Goal: Task Accomplishment & Management: Complete application form

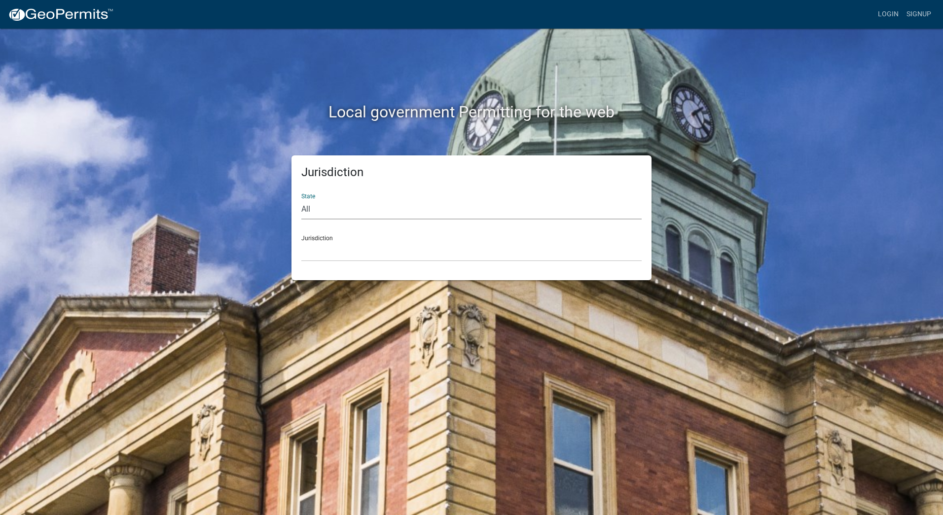
click at [359, 207] on select "All [US_STATE] [US_STATE] [US_STATE] [US_STATE] [US_STATE] [US_STATE] [US_STATE…" at bounding box center [471, 209] width 340 height 20
select select "[US_STATE]"
click at [301, 199] on select "All [US_STATE] [US_STATE] [US_STATE] [US_STATE] [US_STATE] [US_STATE] [US_STATE…" at bounding box center [471, 209] width 340 height 20
click at [340, 257] on select "City of [GEOGRAPHIC_DATA], [US_STATE] City of [GEOGRAPHIC_DATA], [US_STATE] Cit…" at bounding box center [471, 251] width 340 height 20
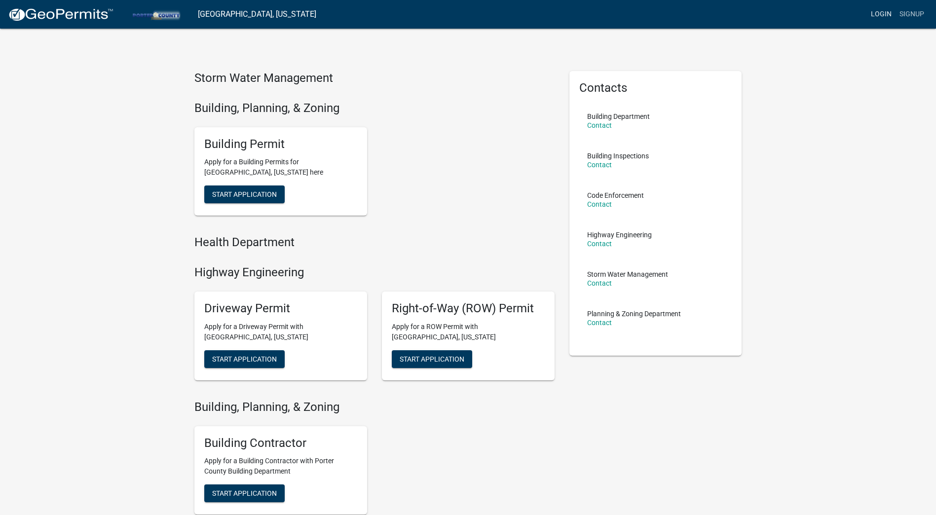
click at [877, 18] on link "Login" at bounding box center [881, 14] width 29 height 19
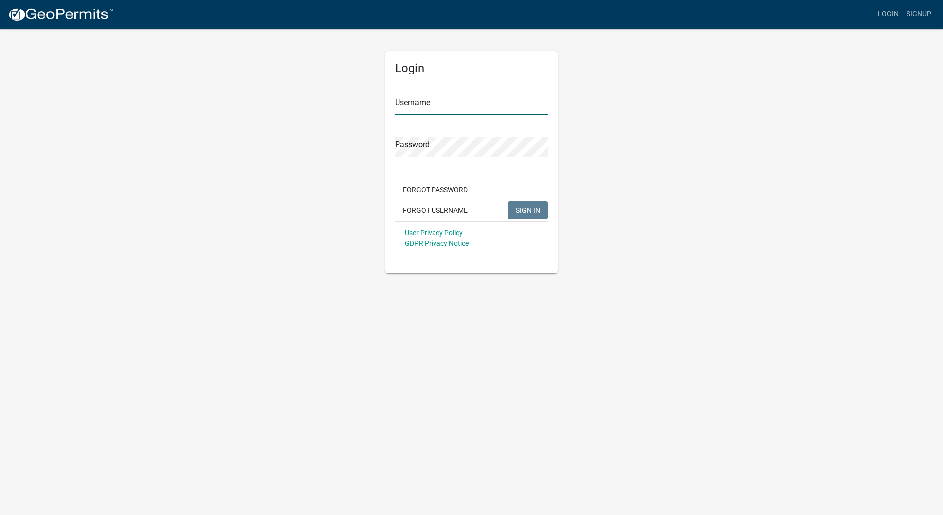
type input "[PERSON_NAME][EMAIL_ADDRESS][DOMAIN_NAME]"
click at [544, 209] on button "SIGN IN" at bounding box center [528, 210] width 40 height 18
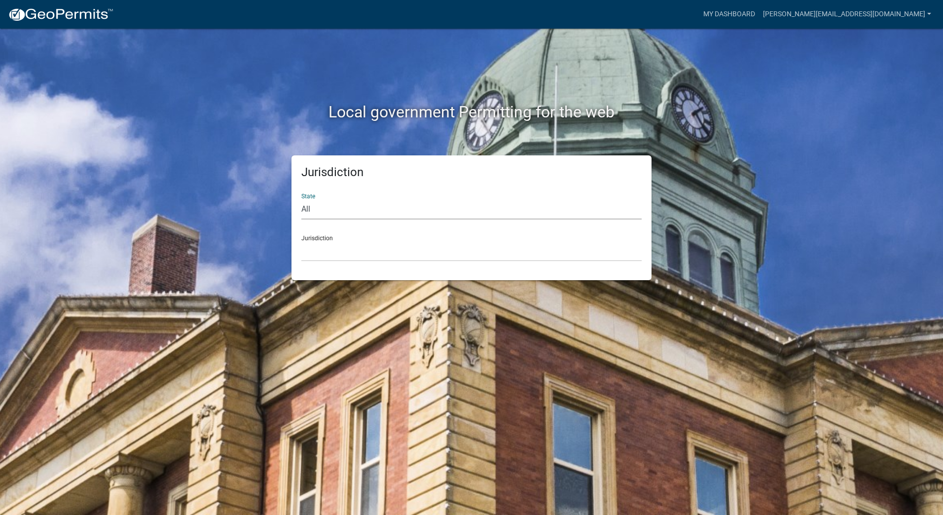
click at [360, 209] on select "All [US_STATE] [US_STATE] [US_STATE] [US_STATE] [US_STATE] [US_STATE] [US_STATE…" at bounding box center [471, 209] width 340 height 20
select select "[US_STATE]"
click at [301, 199] on select "All [US_STATE] [US_STATE] [US_STATE] [US_STATE] [US_STATE] [US_STATE] [US_STATE…" at bounding box center [471, 209] width 340 height 20
click at [334, 252] on select "City of [GEOGRAPHIC_DATA], [US_STATE] City of [GEOGRAPHIC_DATA], [US_STATE] Cit…" at bounding box center [471, 251] width 340 height 20
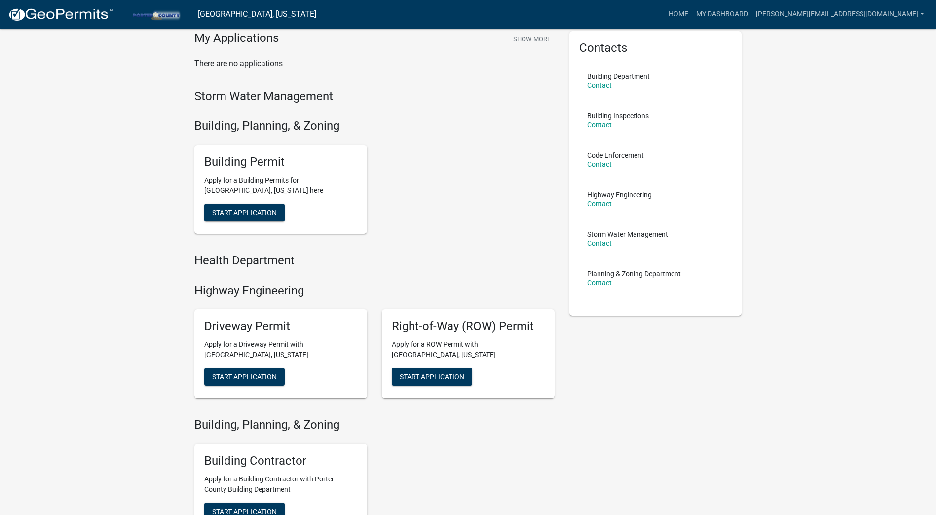
scroll to position [143, 0]
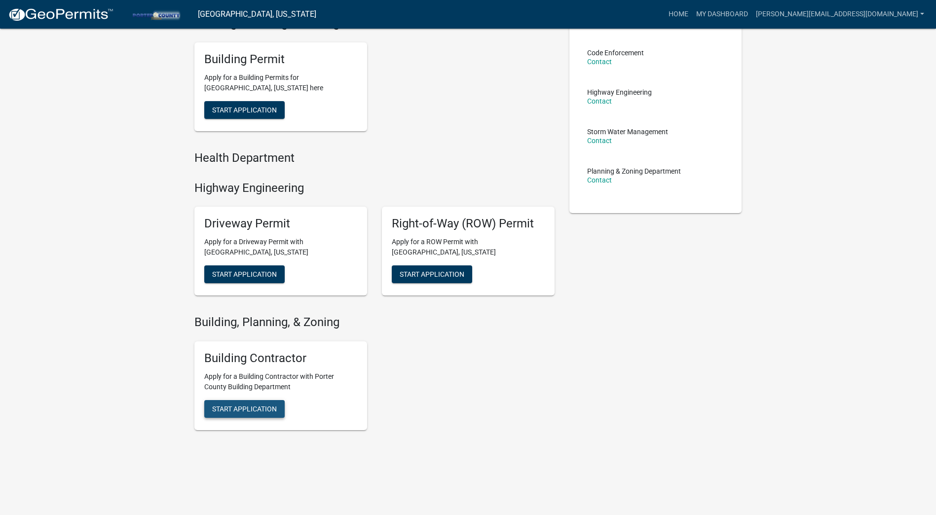
click at [264, 119] on button "Start Application" at bounding box center [244, 110] width 80 height 18
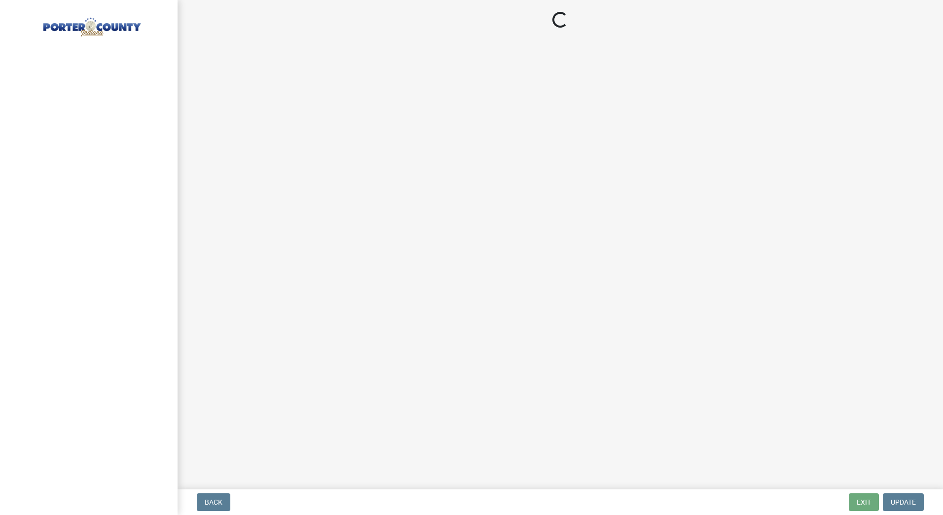
select select "[US_STATE]"
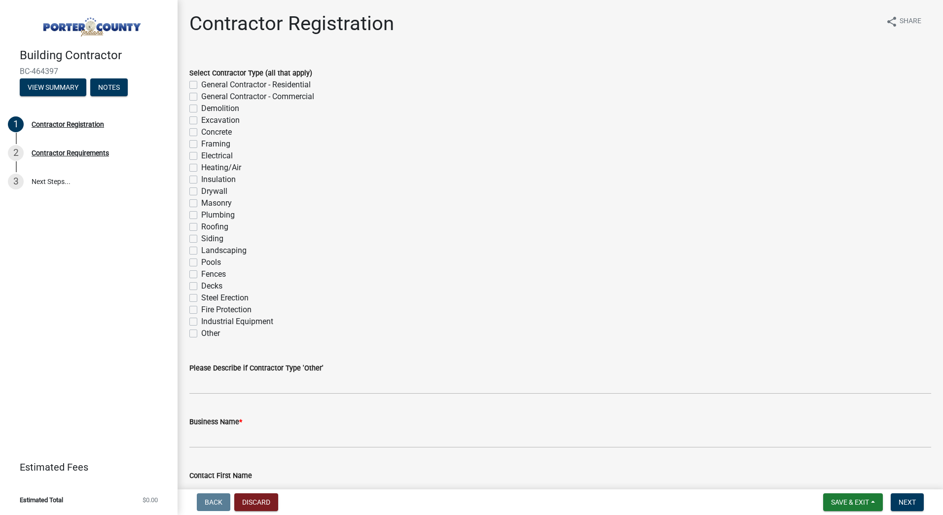
click at [201, 306] on label "Fire Protection" at bounding box center [226, 310] width 50 height 12
click at [201, 306] on input "Fire Protection" at bounding box center [204, 307] width 6 height 6
checkbox input "true"
checkbox input "false"
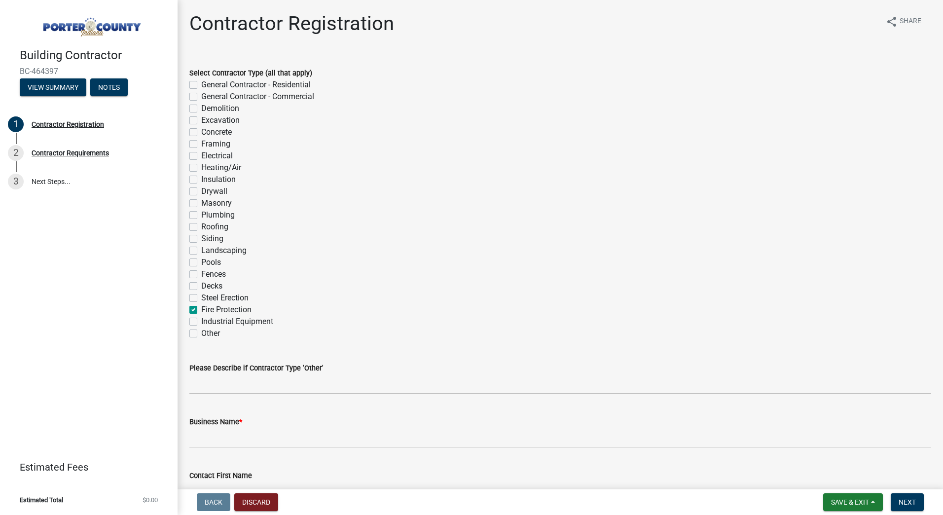
checkbox input "false"
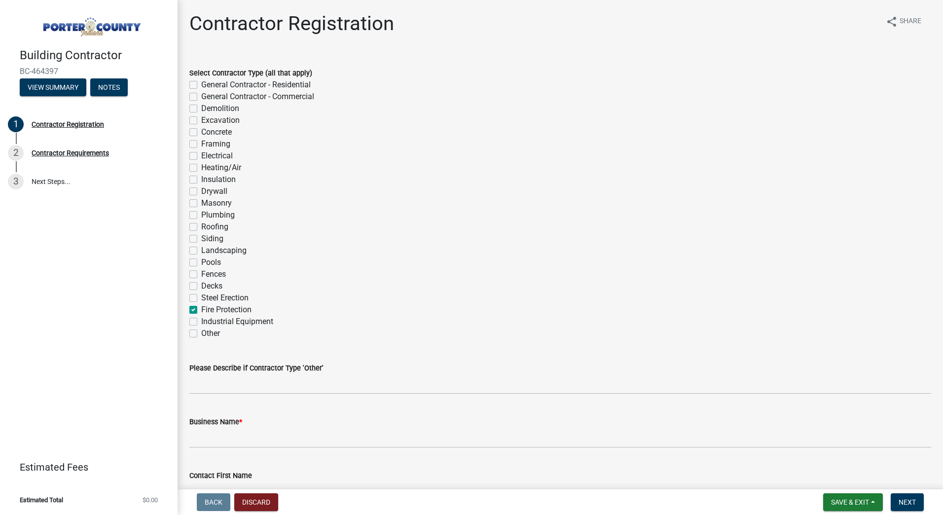
checkbox input "false"
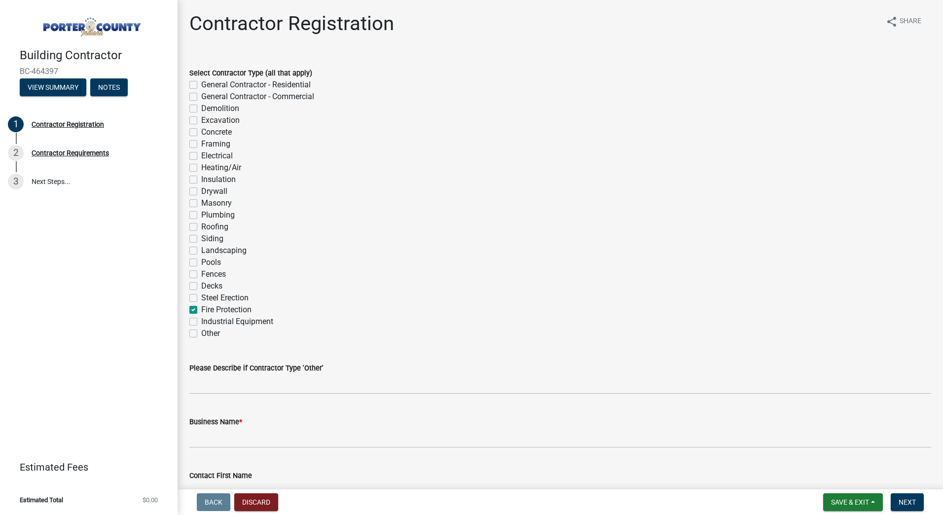
checkbox input "false"
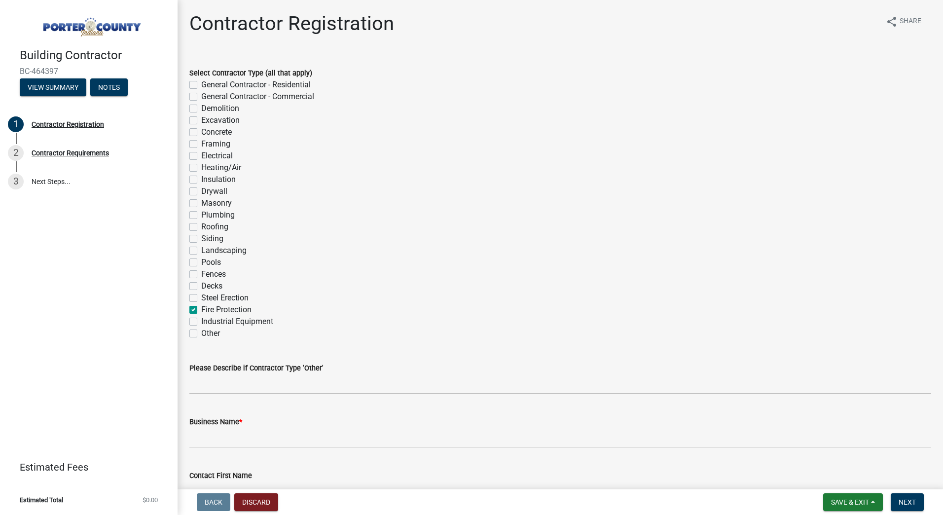
checkbox input "false"
checkbox input "true"
checkbox input "false"
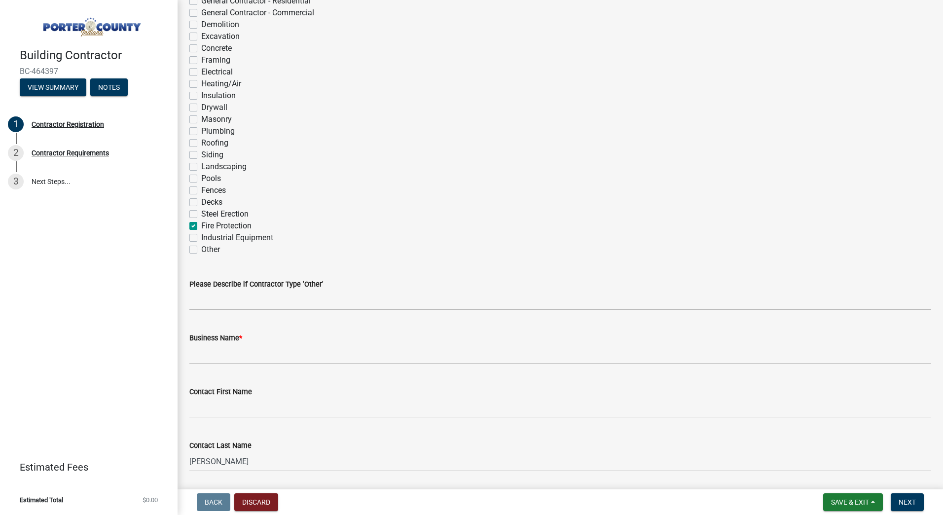
scroll to position [99, 0]
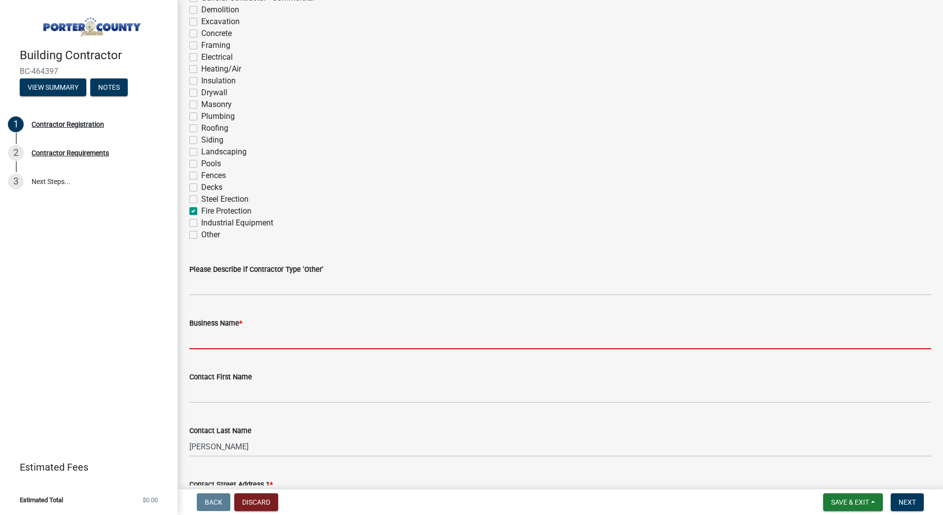
click at [254, 344] on input "Business Name *" at bounding box center [560, 339] width 742 height 20
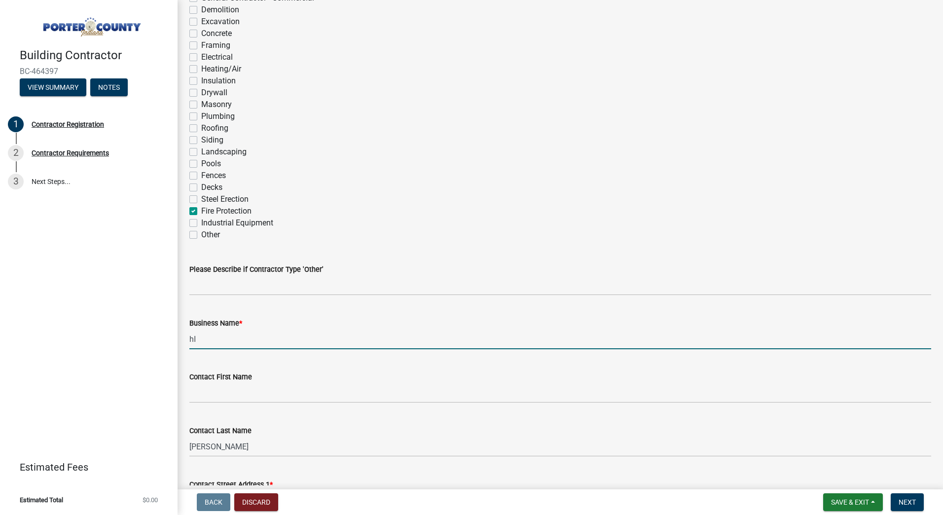
type input "h"
type input "Hill Fire Protection"
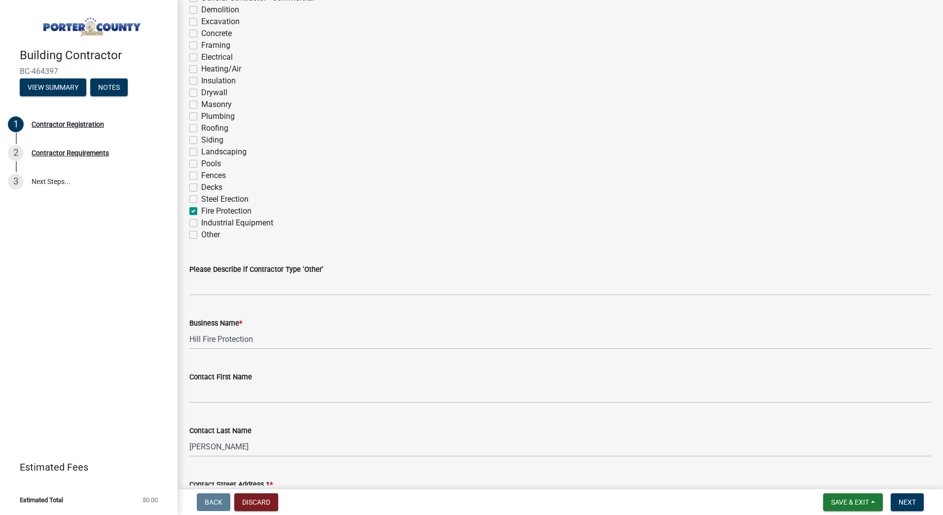
click at [128, 317] on div "Building Contractor BC-464397 View Summary Notes 1 Contractor Registration 2 Co…" at bounding box center [89, 257] width 178 height 515
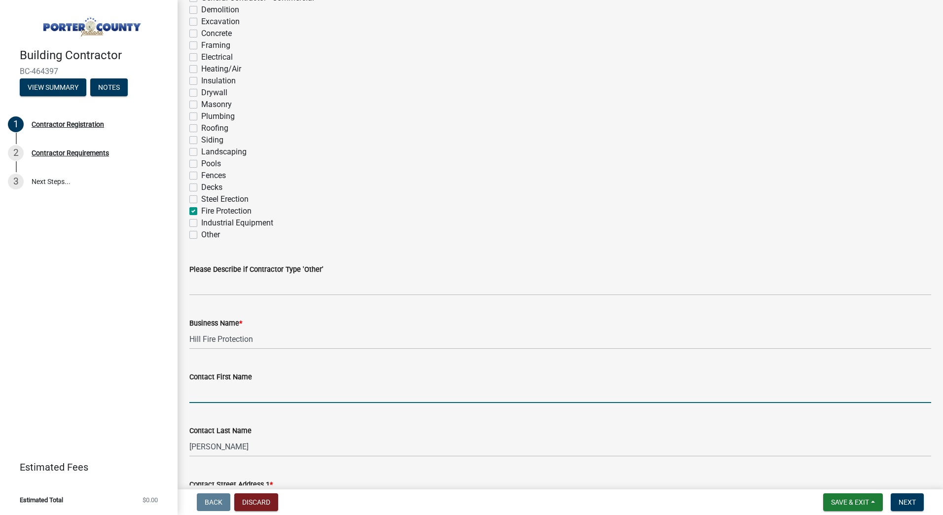
click at [238, 396] on input "Contact First Name" at bounding box center [560, 393] width 742 height 20
type input "[PERSON_NAME]"
click at [127, 382] on div "Building Contractor BC-464397 View Summary Notes 1 Contractor Registration 2 Co…" at bounding box center [89, 257] width 178 height 515
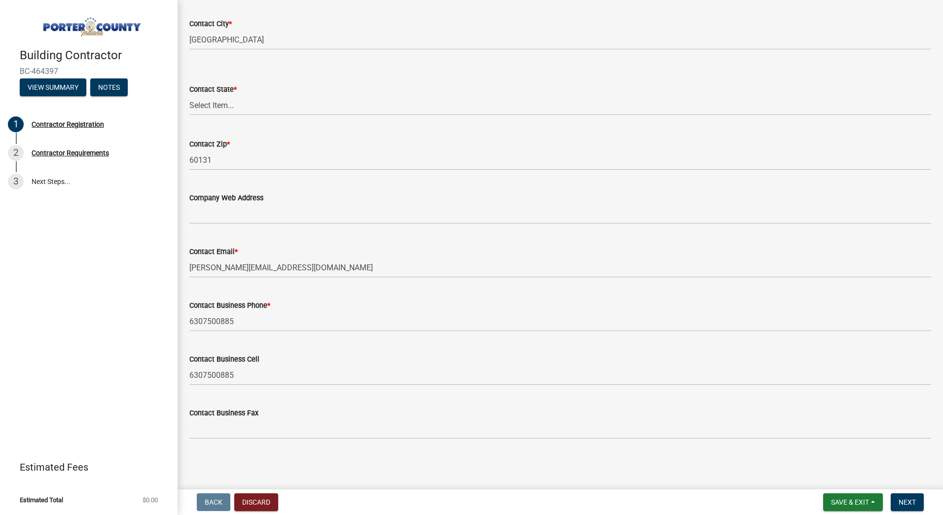
scroll to position [618, 0]
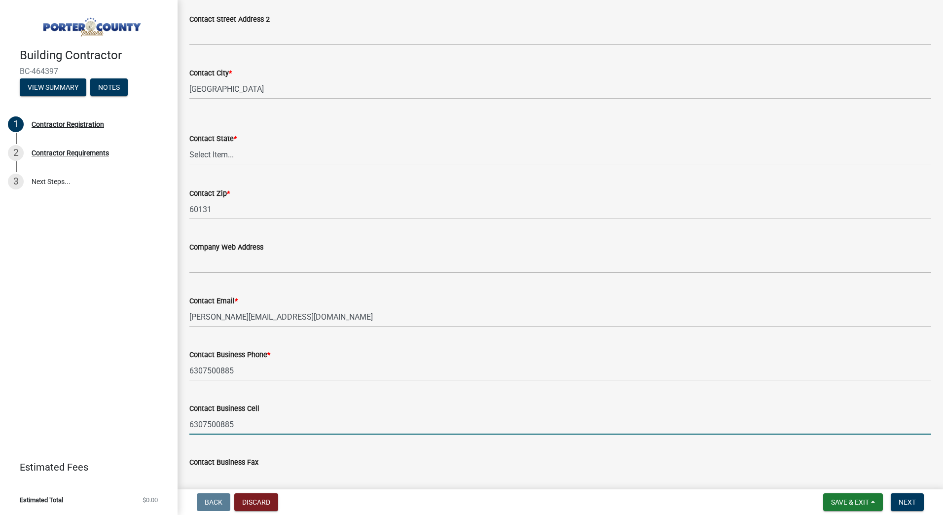
drag, startPoint x: 243, startPoint y: 427, endPoint x: 165, endPoint y: 428, distance: 78.0
click at [165, 428] on div "Building Contractor BC-464397 View Summary Notes 1 Contractor Registration 2 Co…" at bounding box center [471, 257] width 943 height 515
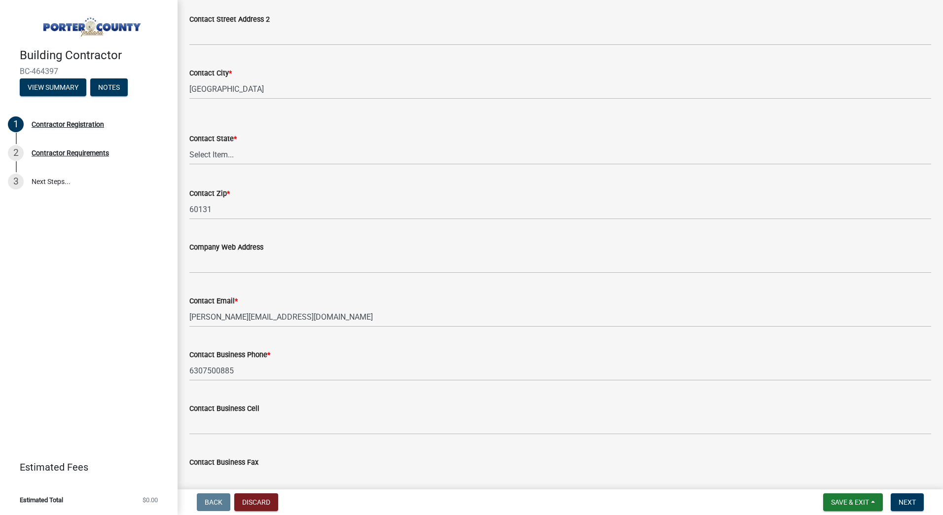
click at [293, 398] on div "Contact Business Cell" at bounding box center [560, 412] width 742 height 46
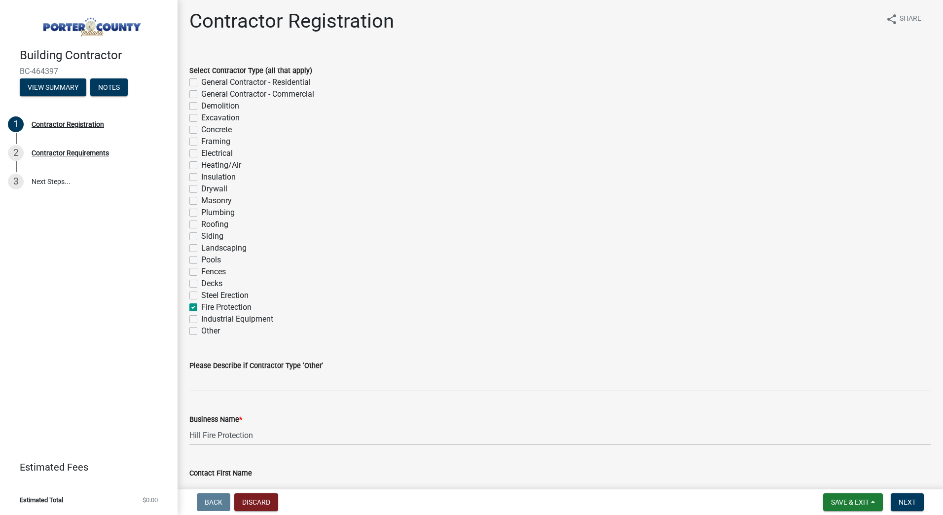
scroll to position [0, 0]
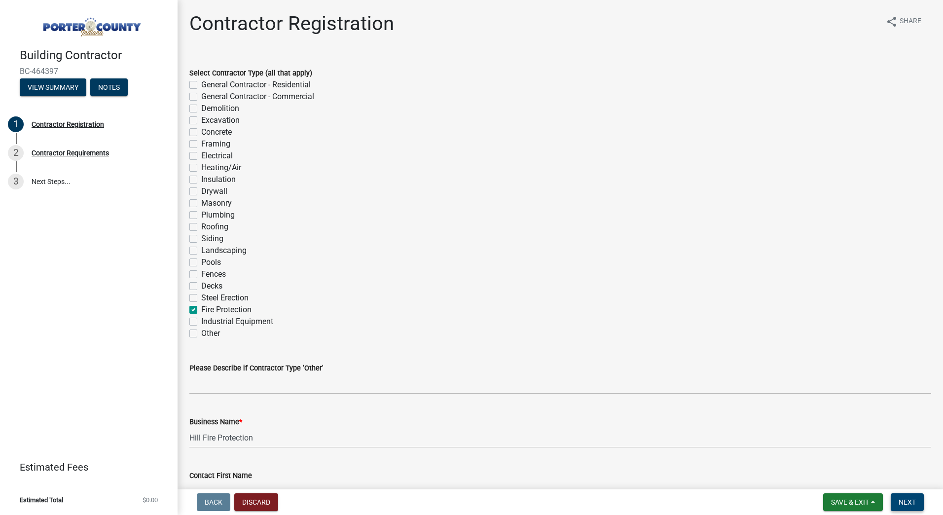
click at [904, 498] on span "Next" at bounding box center [907, 502] width 17 height 8
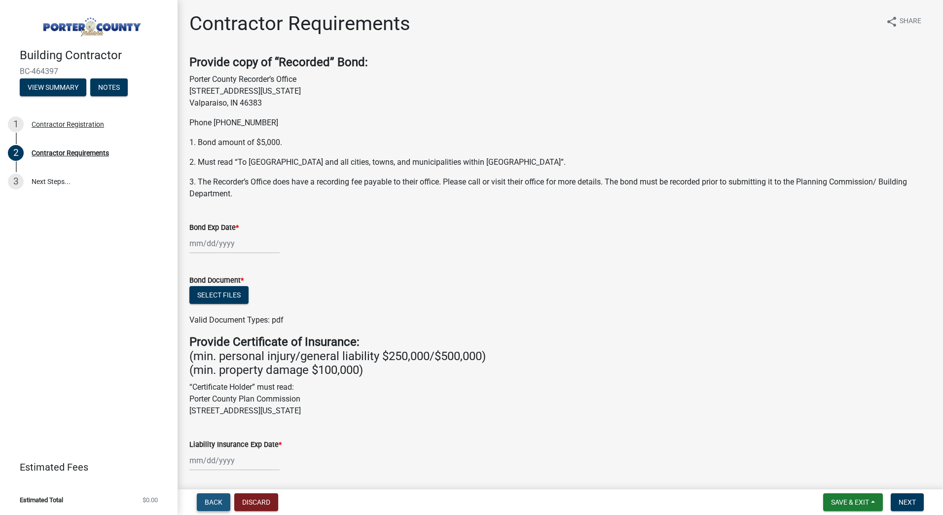
click at [215, 504] on span "Back" at bounding box center [214, 502] width 18 height 8
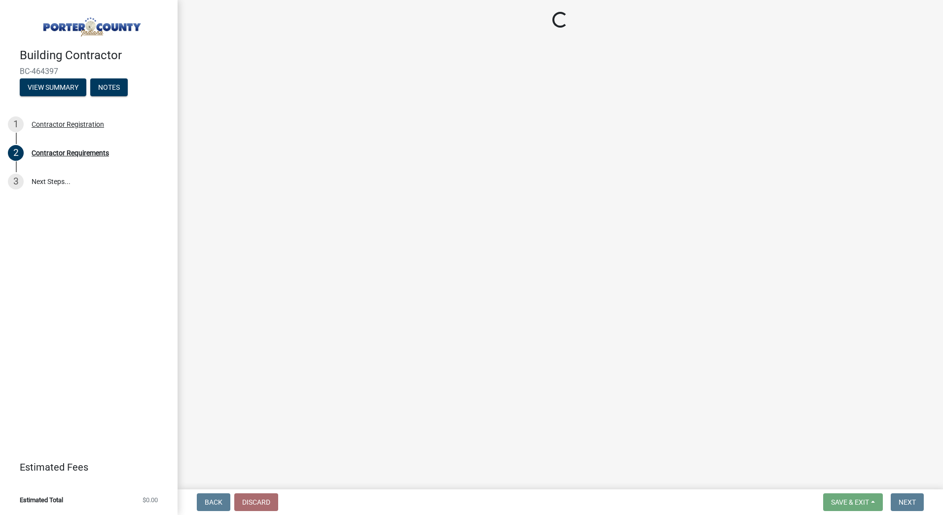
select select "[US_STATE]"
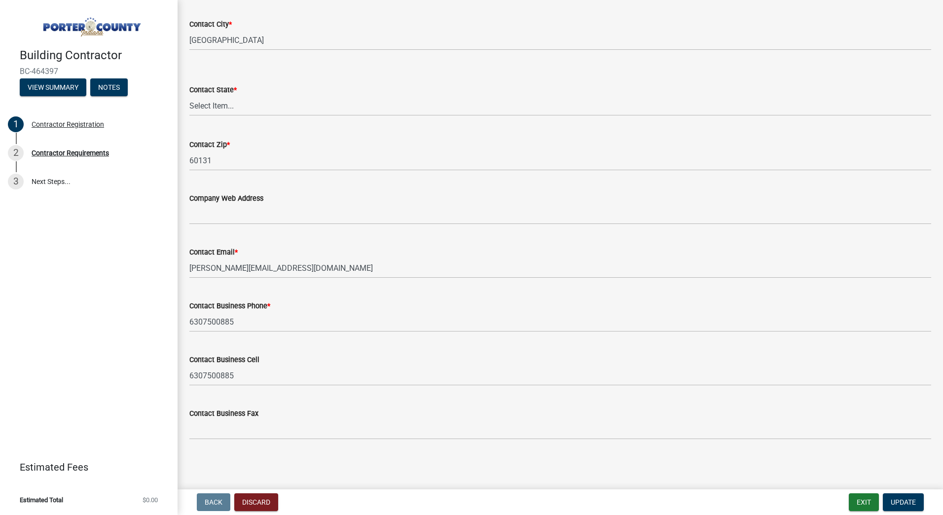
scroll to position [667, 0]
click at [914, 501] on span "Update" at bounding box center [903, 502] width 25 height 8
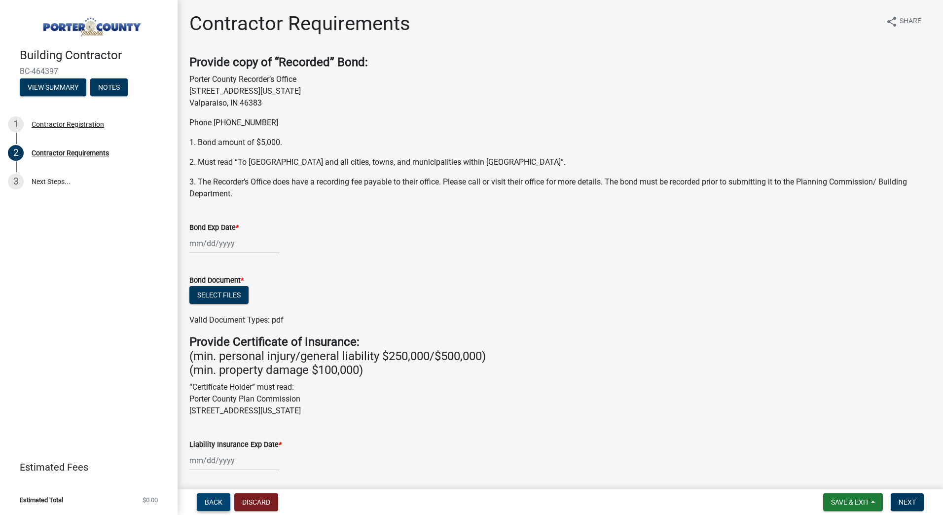
click at [215, 498] on span "Back" at bounding box center [214, 502] width 18 height 8
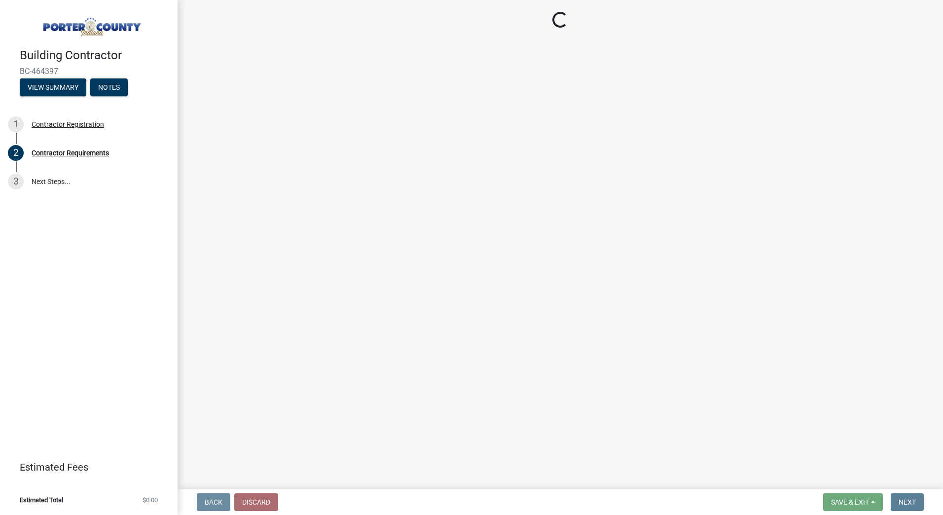
select select "[US_STATE]"
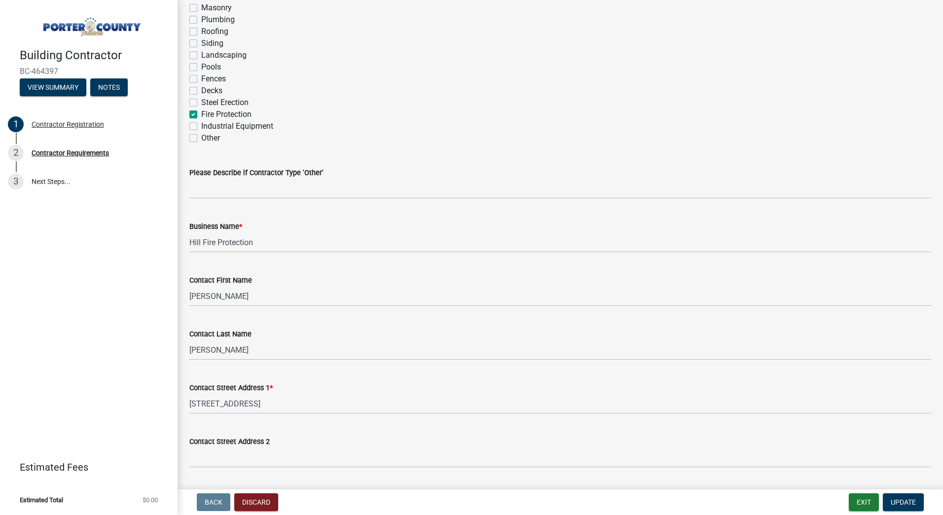
scroll to position [197, 0]
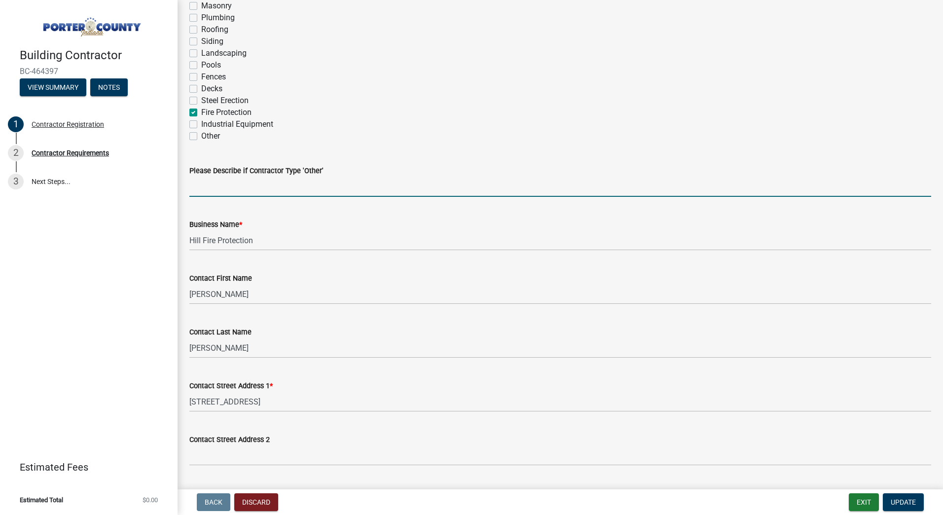
click at [221, 192] on input "Please Describe if Contractor Type 'Other'" at bounding box center [560, 187] width 742 height 20
type input "Fire Sprinkler Contractor"
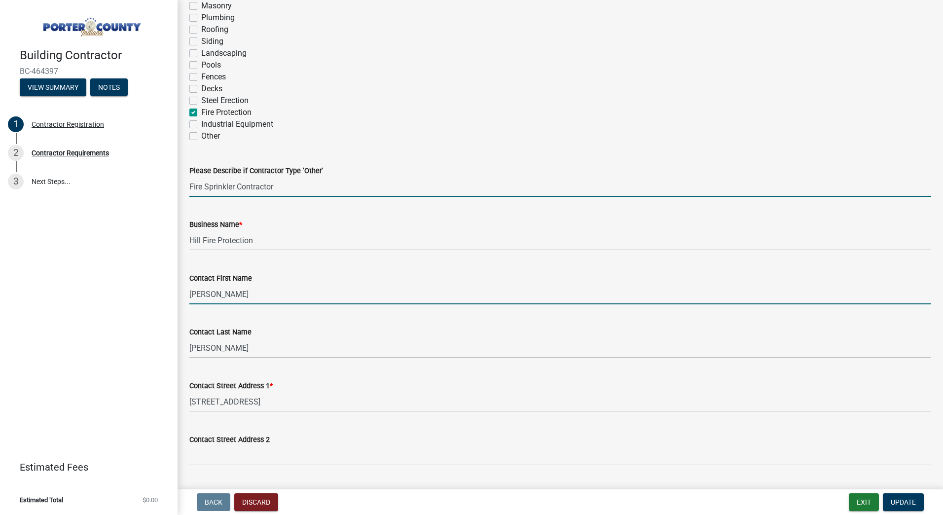
click at [246, 291] on input "[PERSON_NAME]" at bounding box center [560, 294] width 742 height 20
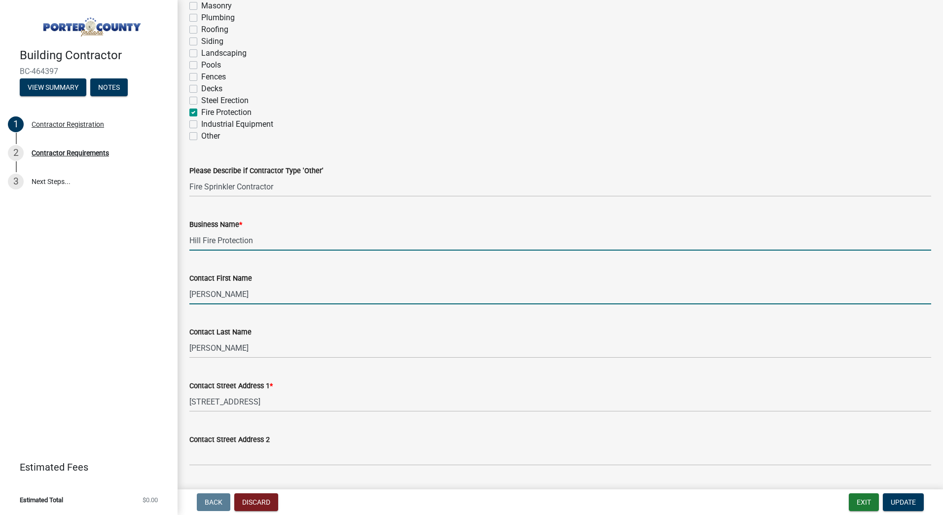
click at [289, 238] on input "Hill Fire Protection" at bounding box center [560, 240] width 742 height 20
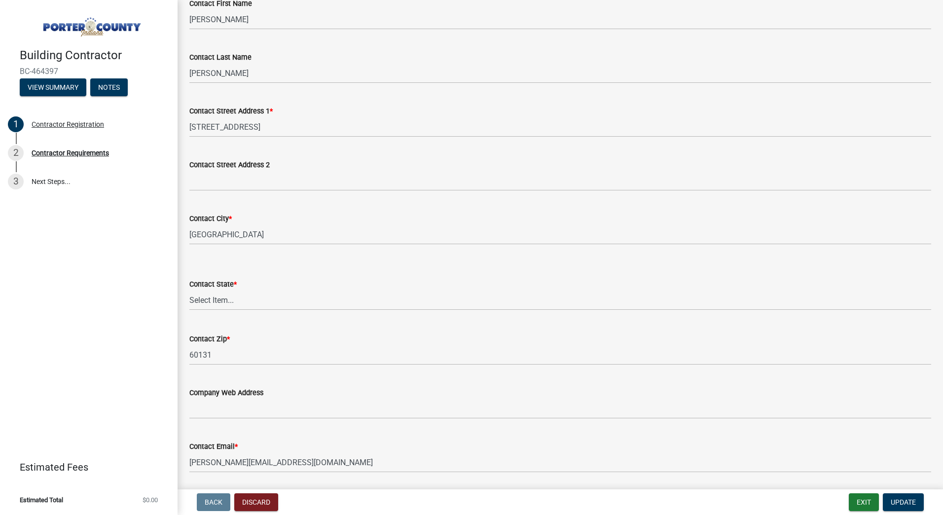
scroll to position [667, 0]
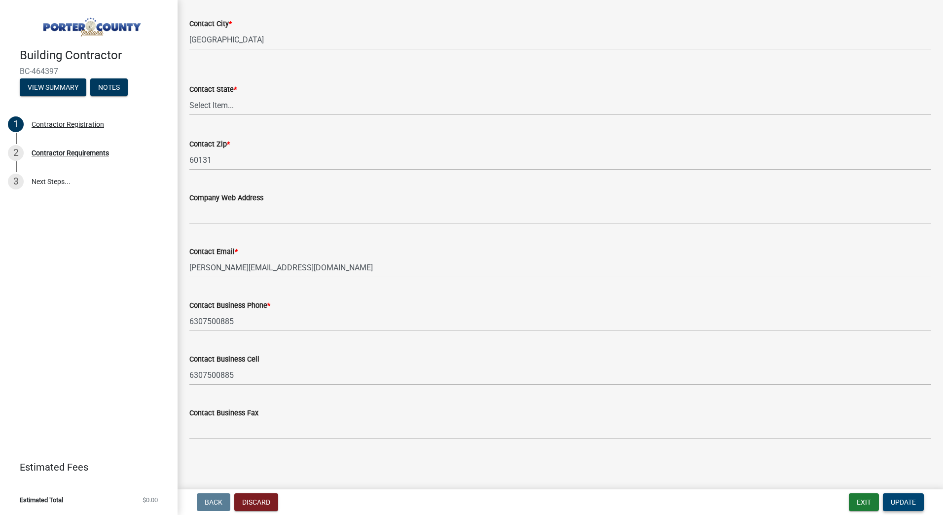
click at [911, 496] on button "Update" at bounding box center [903, 502] width 41 height 18
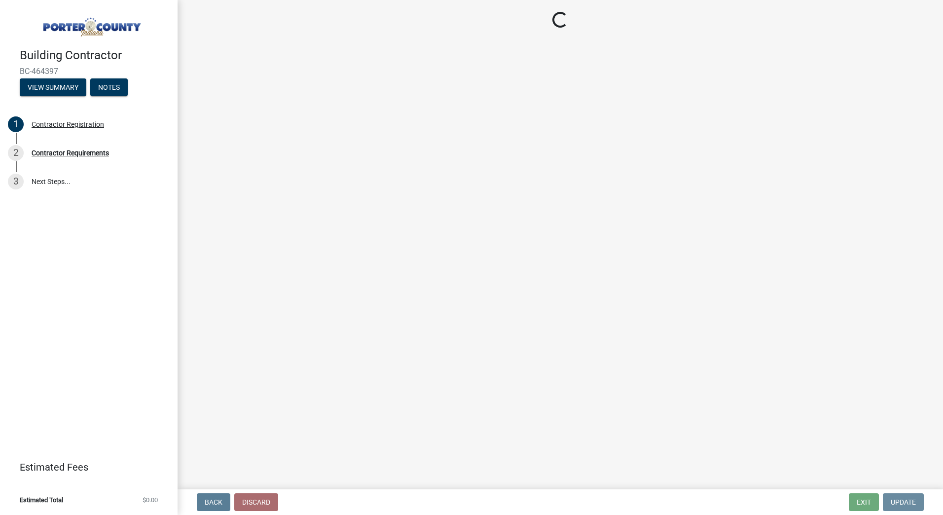
scroll to position [0, 0]
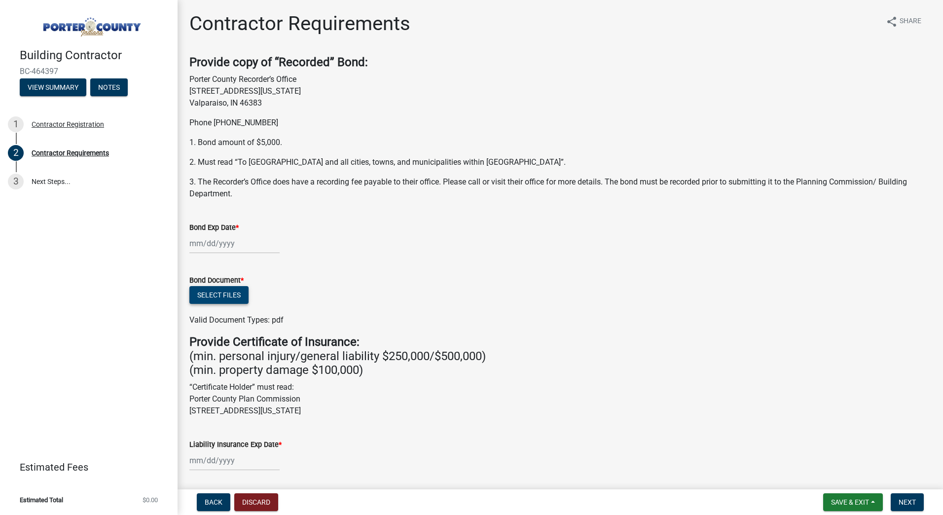
click at [205, 291] on button "Select files" at bounding box center [218, 295] width 59 height 18
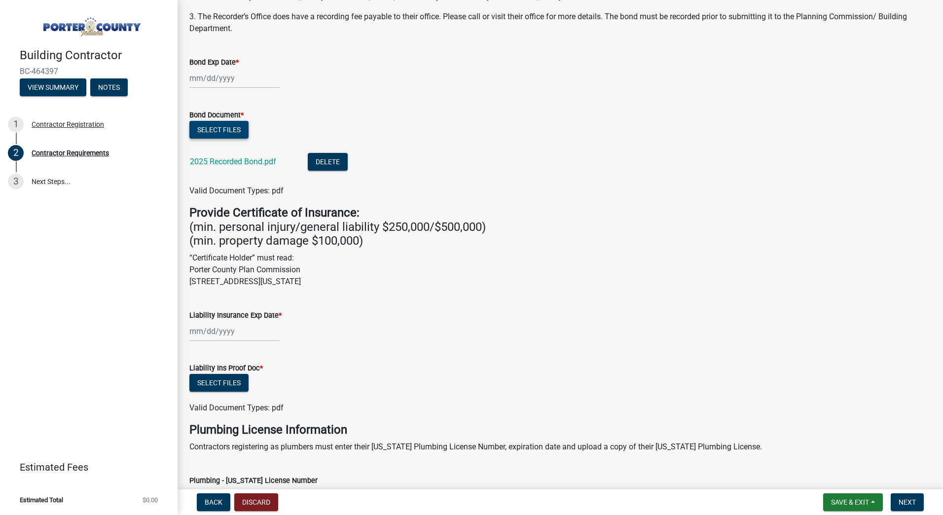
scroll to position [197, 0]
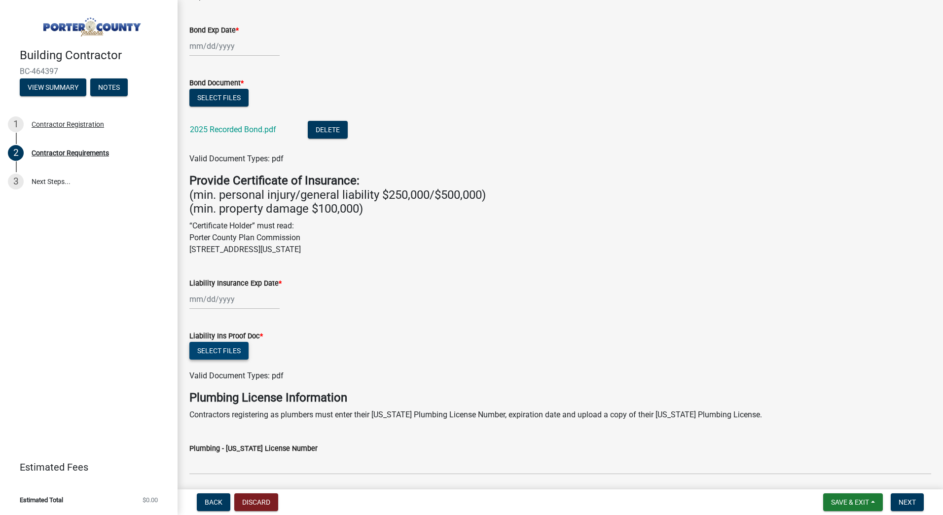
click at [227, 353] on button "Select files" at bounding box center [218, 351] width 59 height 18
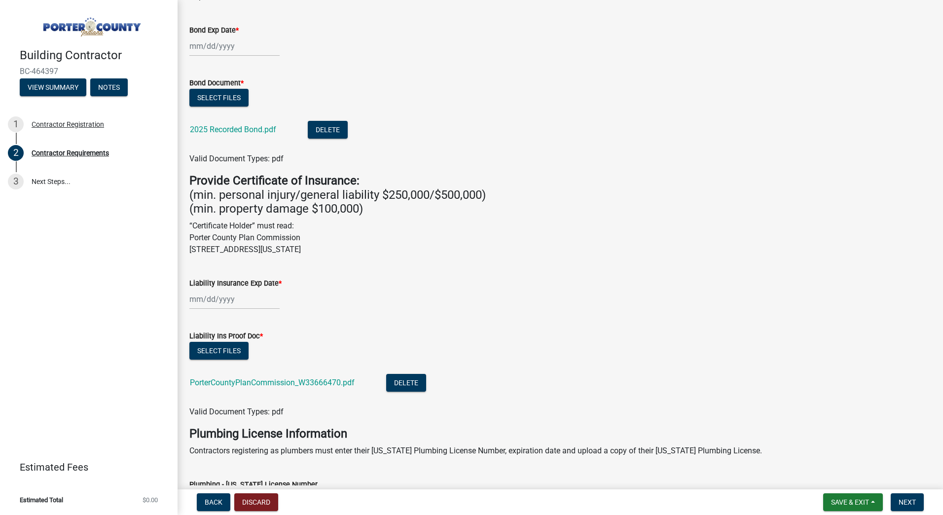
scroll to position [0, 0]
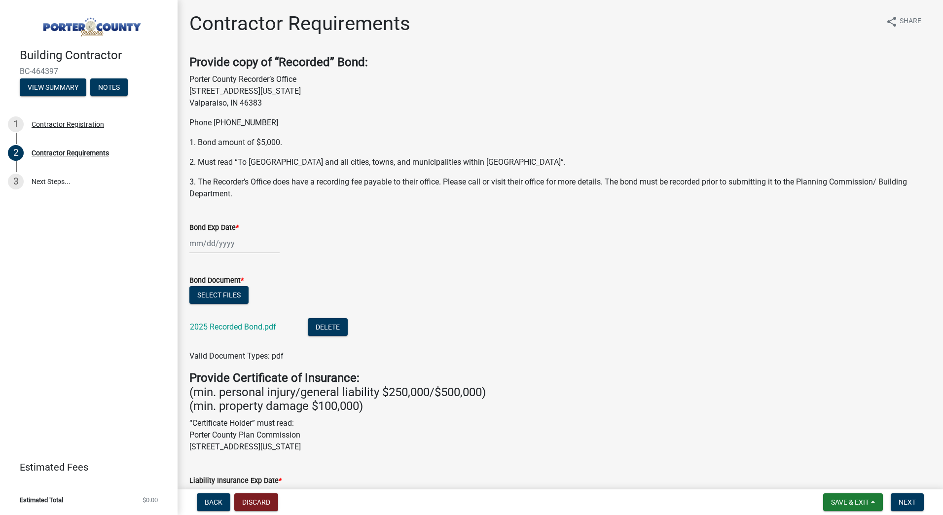
click at [198, 241] on div at bounding box center [234, 243] width 90 height 20
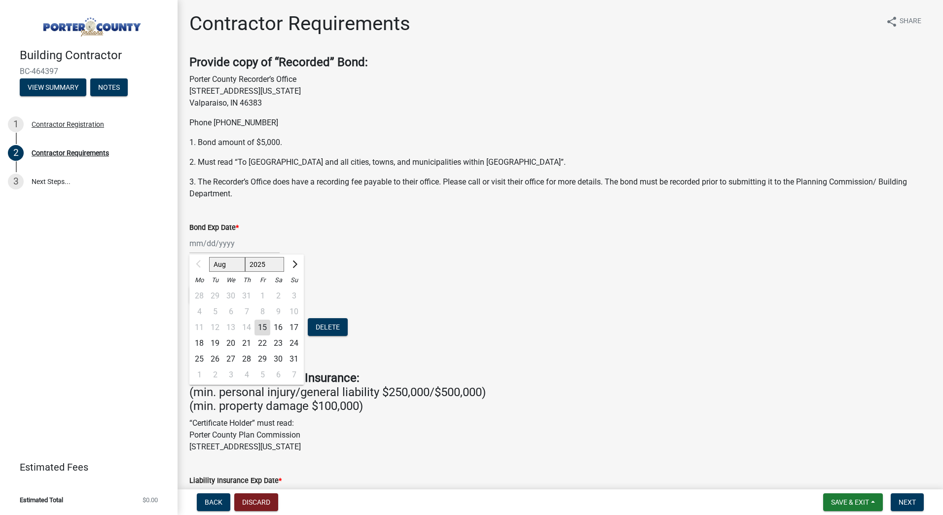
click at [228, 267] on select "Aug Sep Oct Nov Dec" at bounding box center [227, 264] width 36 height 15
select select "10"
click at [209, 257] on select "Aug Sep Oct Nov Dec" at bounding box center [227, 264] width 36 height 15
click at [228, 345] on div "22" at bounding box center [231, 343] width 16 height 16
type input "[DATE]"
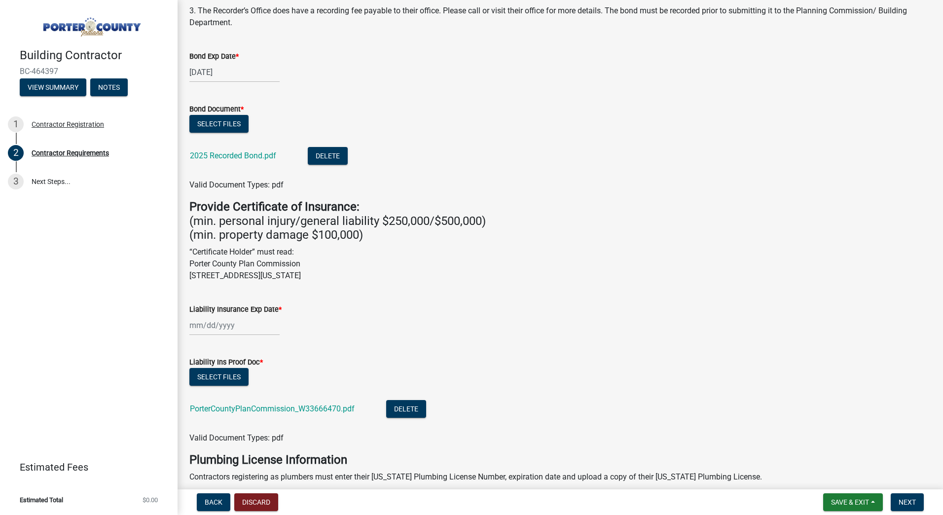
scroll to position [197, 0]
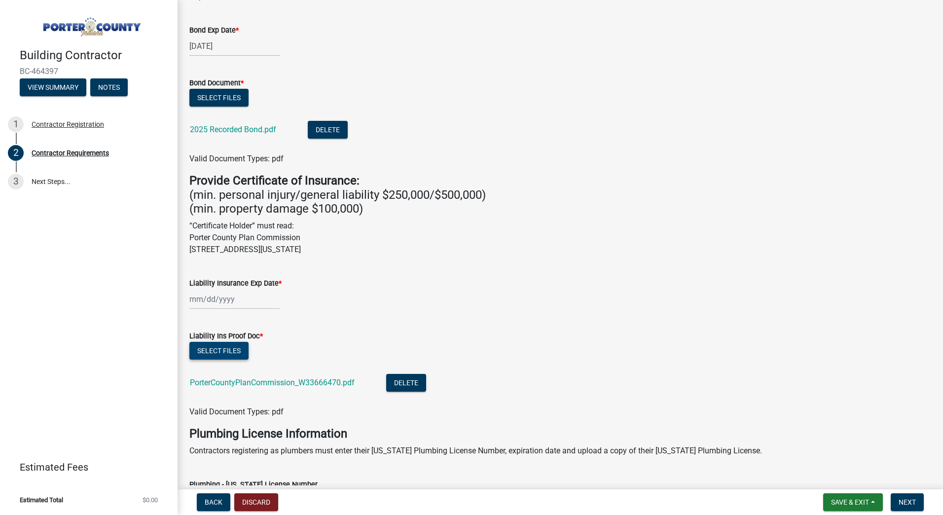
click at [231, 350] on button "Select files" at bounding box center [218, 351] width 59 height 18
click at [228, 344] on button "Select files" at bounding box center [218, 351] width 59 height 18
click at [226, 349] on button "Select files" at bounding box center [218, 351] width 59 height 18
click at [220, 355] on button "Select files" at bounding box center [218, 351] width 59 height 18
click at [221, 339] on label "Liability Ins Proof Doc *" at bounding box center [226, 336] width 74 height 7
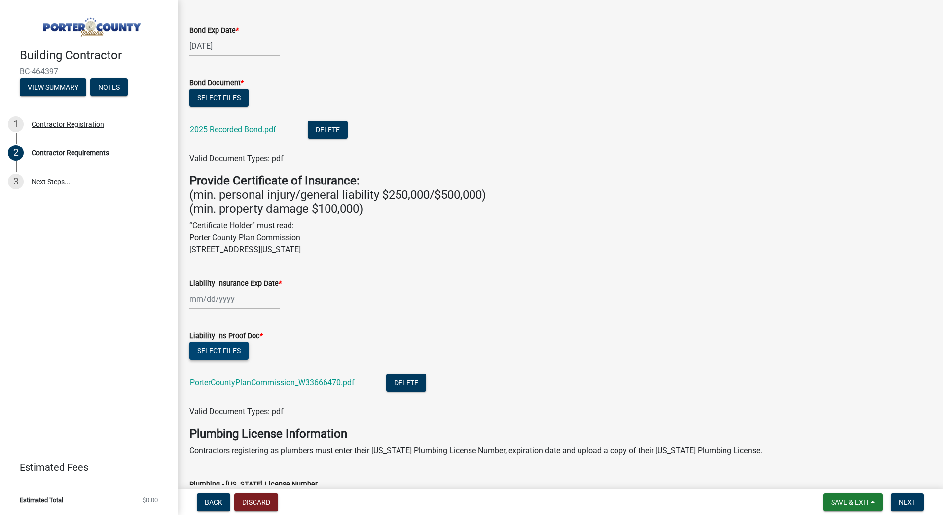
click at [222, 342] on button "Select files" at bounding box center [218, 351] width 59 height 18
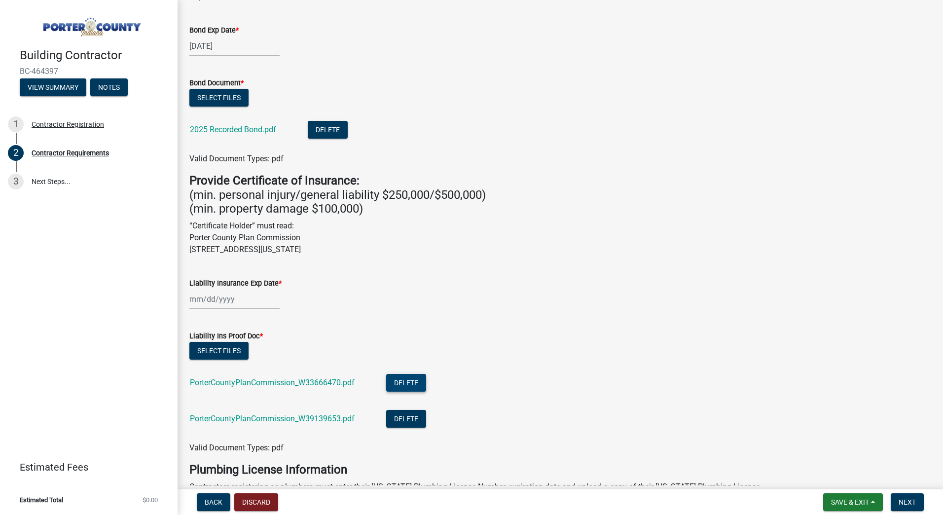
click at [402, 379] on button "Delete" at bounding box center [406, 383] width 40 height 18
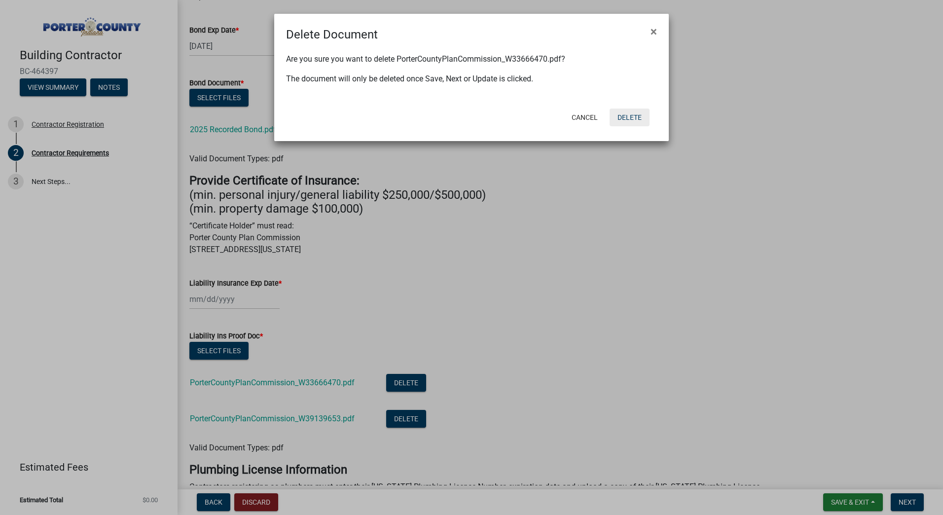
click at [624, 118] on button "Delete" at bounding box center [630, 118] width 40 height 18
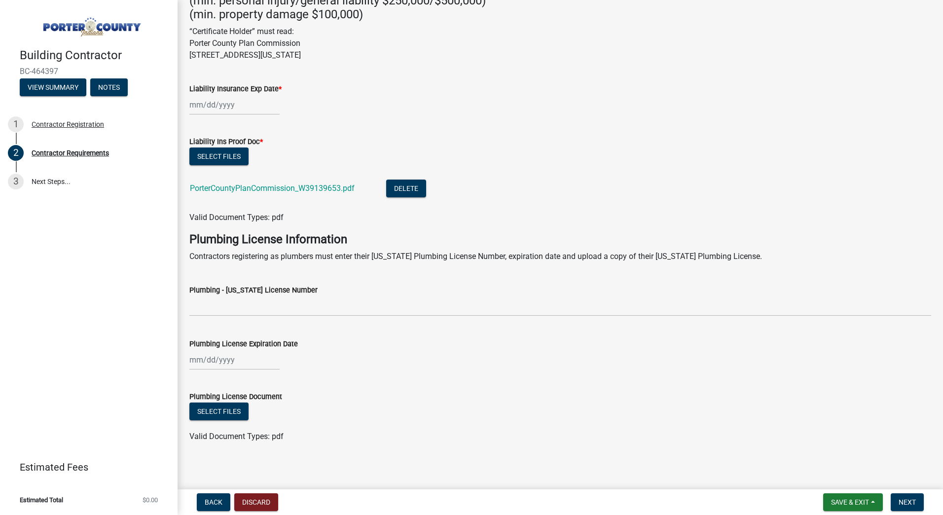
scroll to position [395, 0]
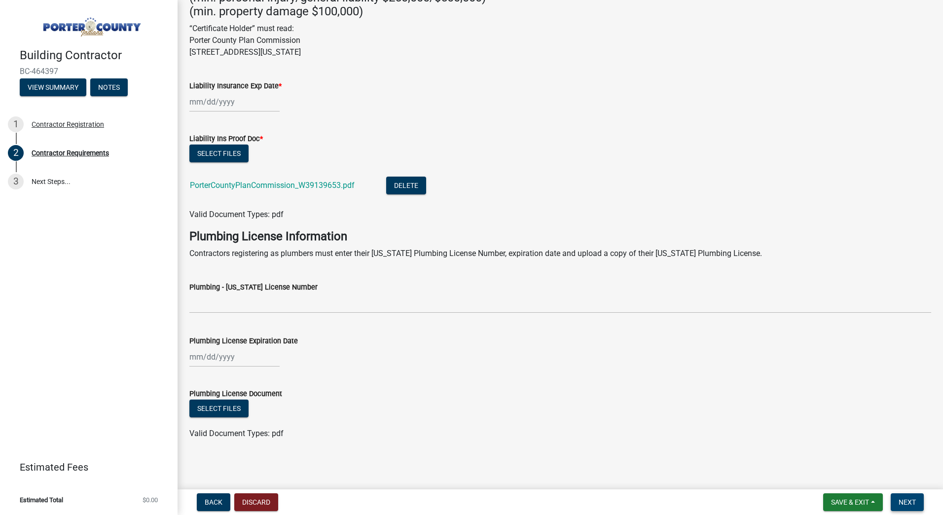
click at [903, 500] on span "Next" at bounding box center [907, 502] width 17 height 8
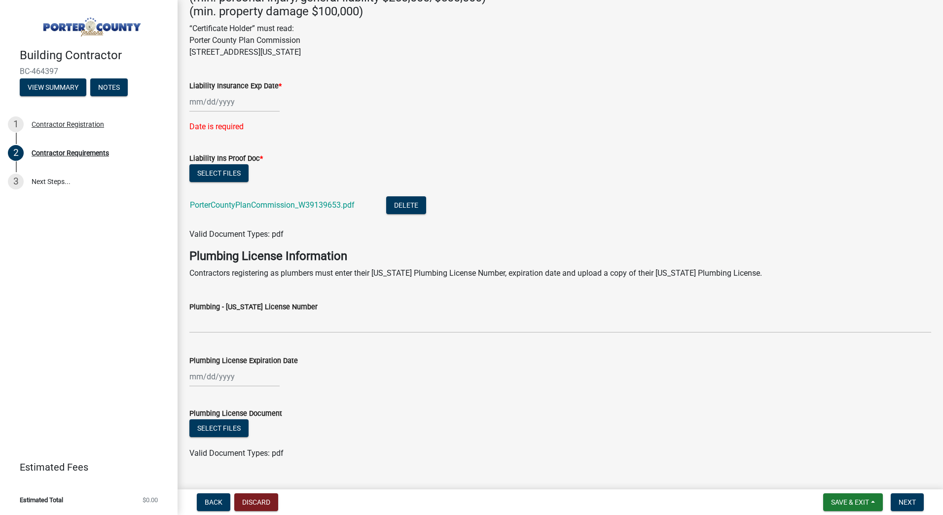
click at [196, 101] on div at bounding box center [234, 102] width 90 height 20
click at [222, 122] on select "Aug Sep Oct Nov Dec" at bounding box center [227, 122] width 36 height 15
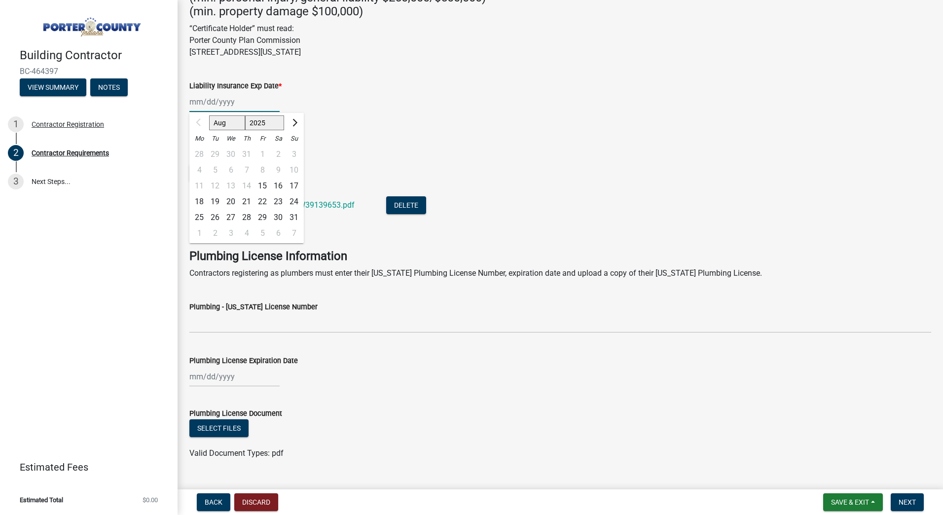
click at [257, 123] on select "2025 2026 2027 2028 2029 2030 2031 2032 2033 2034 2035 2036 2037 2038 2039 2040…" at bounding box center [264, 122] width 39 height 15
select select "2026"
click at [245, 115] on select "2025 2026 2027 2028 2029 2030 2031 2032 2033 2034 2035 2036 2037 2038 2039 2040…" at bounding box center [264, 122] width 39 height 15
click at [231, 122] on select "Jan Feb Mar Apr May Jun [DATE] Aug Sep Oct Nov Dec" at bounding box center [229, 122] width 40 height 15
select select "6"
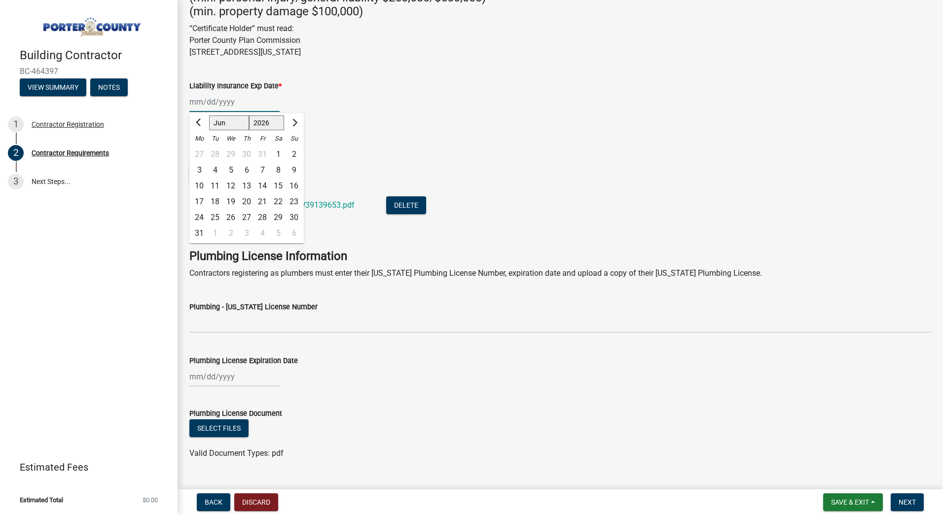
click at [209, 115] on select "Jan Feb Mar Apr May Jun [DATE] Aug Sep Oct Nov Dec" at bounding box center [229, 122] width 40 height 15
click at [196, 152] on div "1" at bounding box center [199, 155] width 16 height 16
type input "[DATE]"
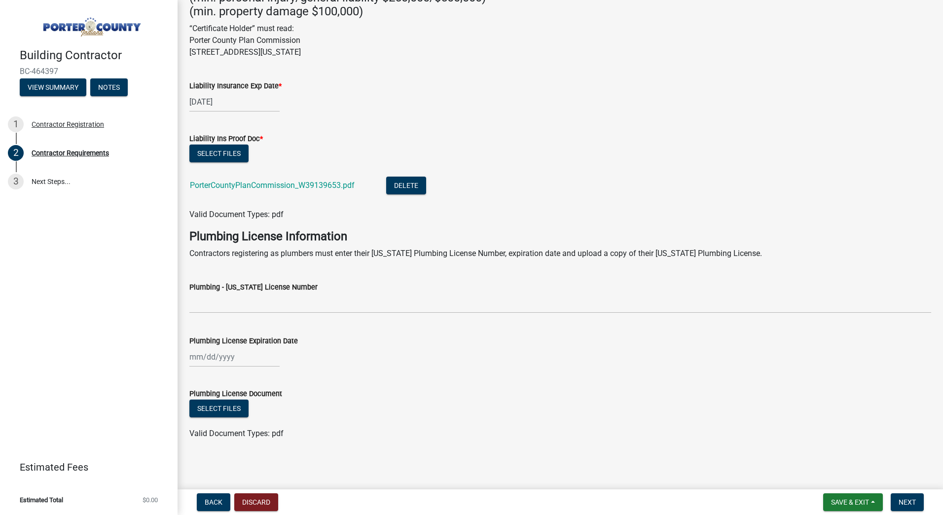
scroll to position [396, 0]
click at [898, 504] on button "Next" at bounding box center [907, 502] width 33 height 18
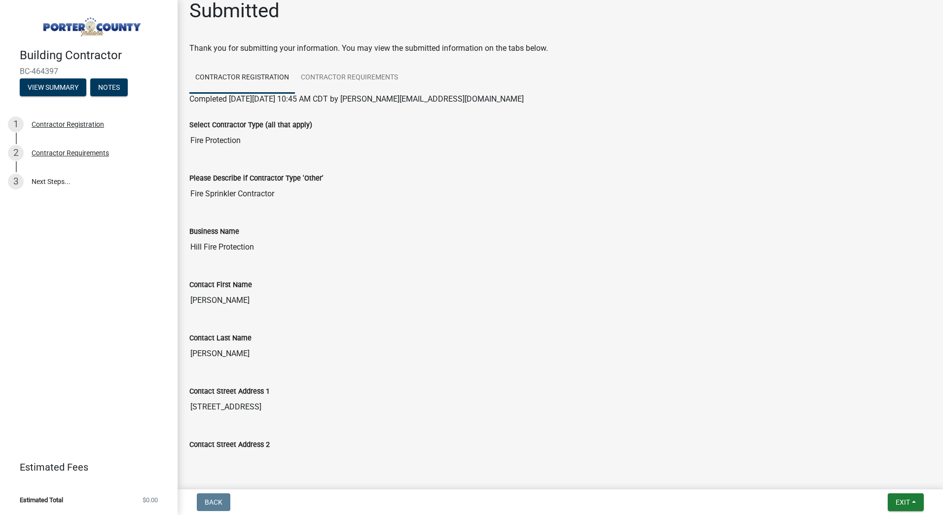
scroll to position [0, 0]
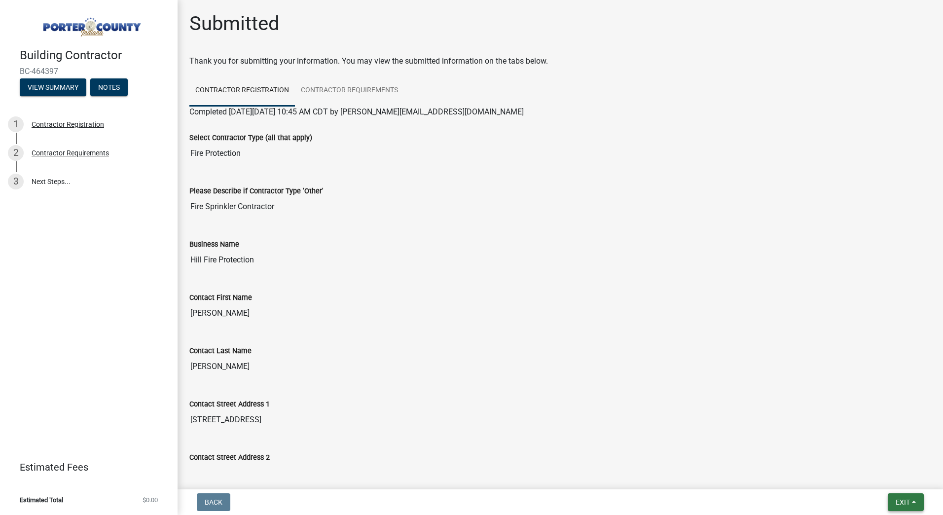
click at [892, 499] on button "Exit" at bounding box center [906, 502] width 36 height 18
click at [874, 471] on button "Save & Exit" at bounding box center [884, 477] width 79 height 24
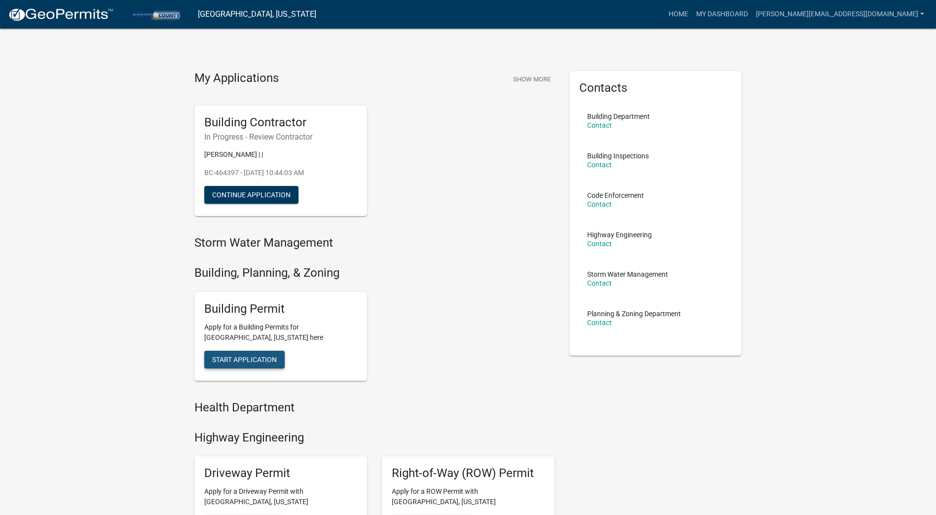
click at [255, 362] on span "Start Application" at bounding box center [244, 359] width 65 height 8
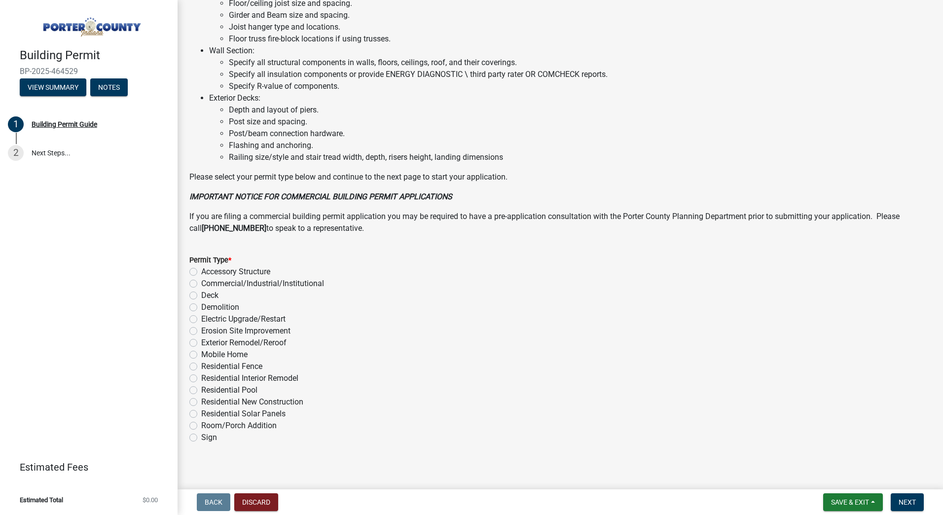
scroll to position [601, 0]
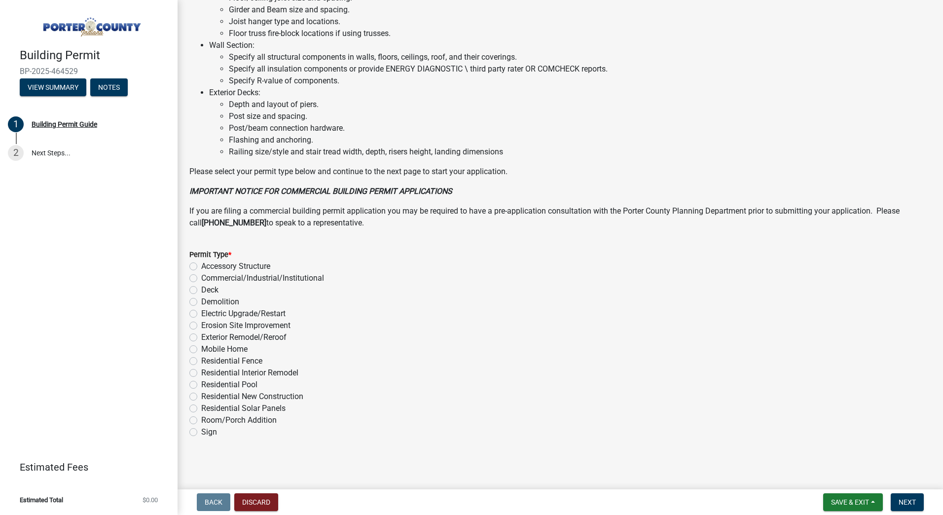
click at [201, 278] on label "Commercial/Industrial/Institutional" at bounding box center [262, 278] width 123 height 12
click at [201, 278] on input "Commercial/Industrial/Institutional" at bounding box center [204, 275] width 6 height 6
radio input "true"
click at [909, 500] on span "Next" at bounding box center [907, 502] width 17 height 8
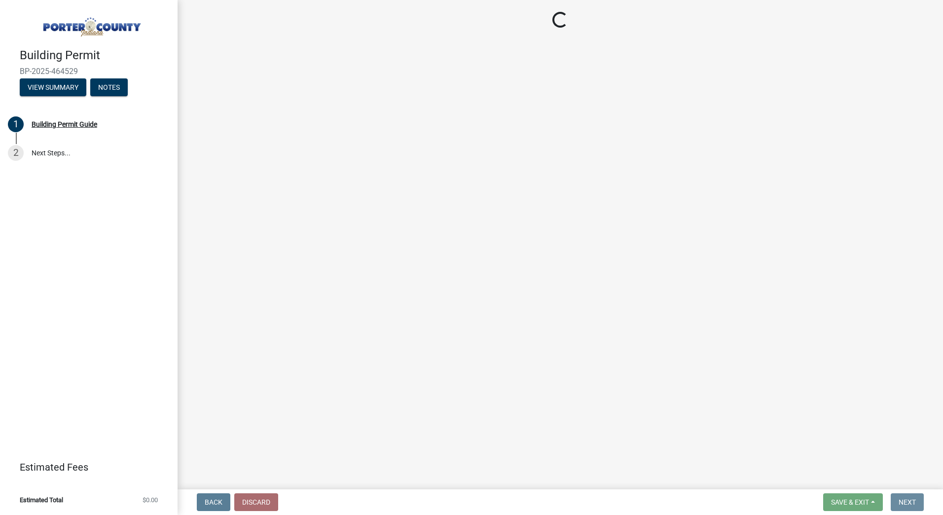
scroll to position [0, 0]
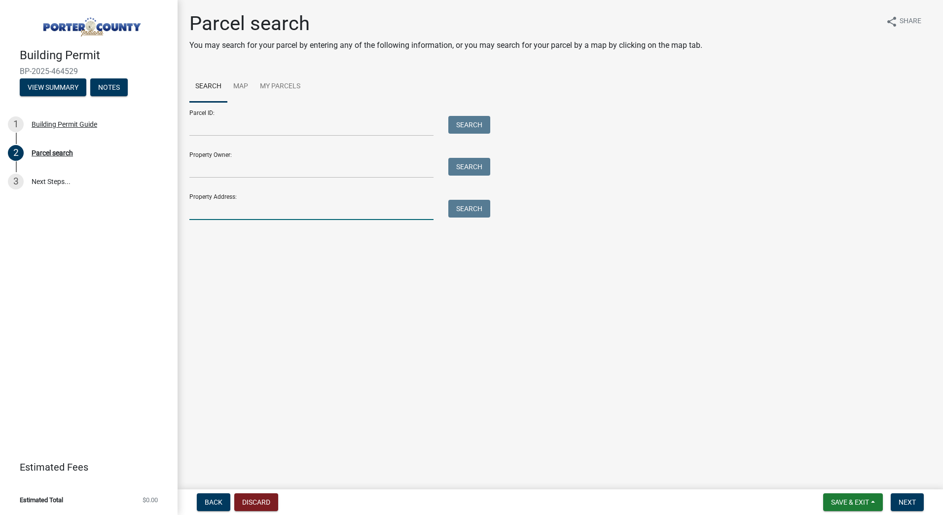
click at [243, 204] on input "Property Address:" at bounding box center [311, 210] width 244 height 20
click at [185, 286] on main "Parcel search You may search for your parcel by entering any of the following i…" at bounding box center [561, 242] width 766 height 485
click at [226, 216] on input "Property Address:" at bounding box center [311, 210] width 244 height 20
drag, startPoint x: 243, startPoint y: 210, endPoint x: 205, endPoint y: 210, distance: 37.5
click at [205, 210] on input "208 s 725" at bounding box center [311, 210] width 244 height 20
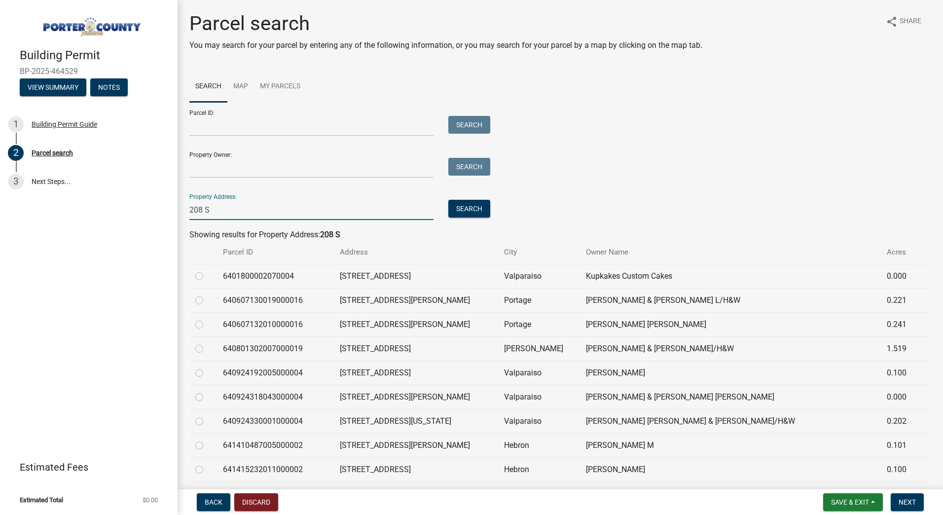
click at [253, 211] on input "208 S" at bounding box center [311, 210] width 244 height 20
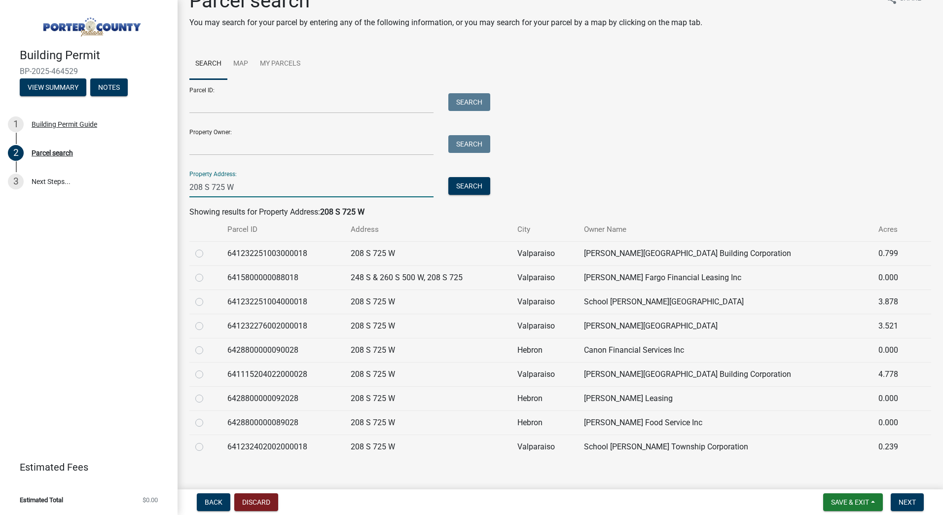
scroll to position [35, 0]
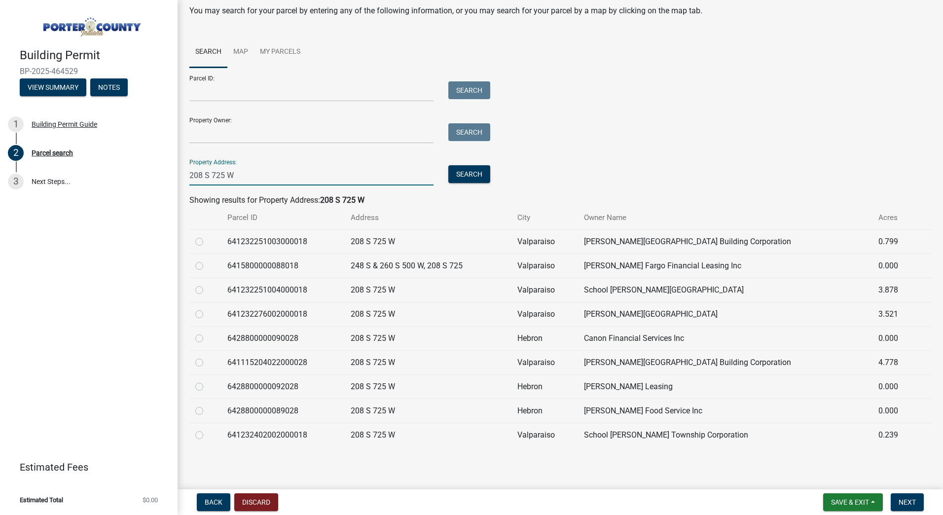
type input "208 S 725 W"
click at [207, 284] on label at bounding box center [207, 284] width 0 height 0
click at [207, 289] on input "radio" at bounding box center [210, 287] width 6 height 6
radio input "true"
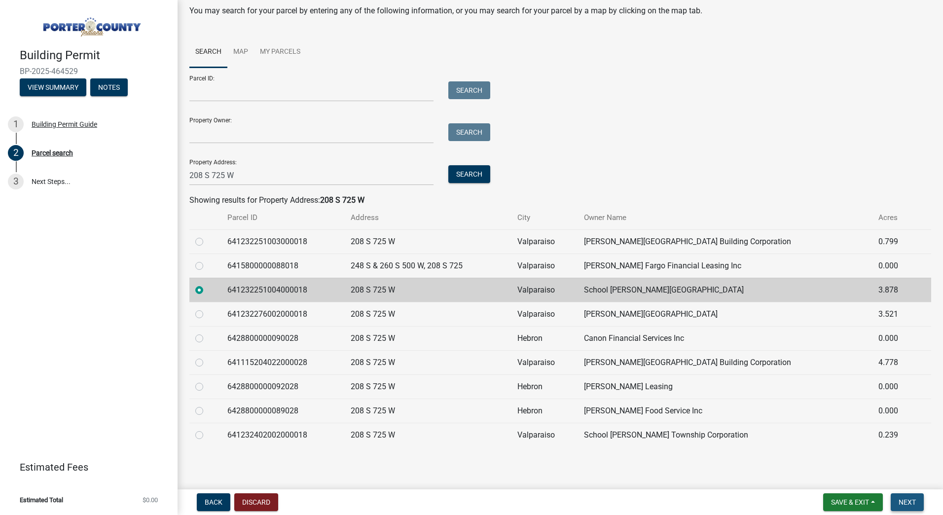
click at [915, 501] on span "Next" at bounding box center [907, 502] width 17 height 8
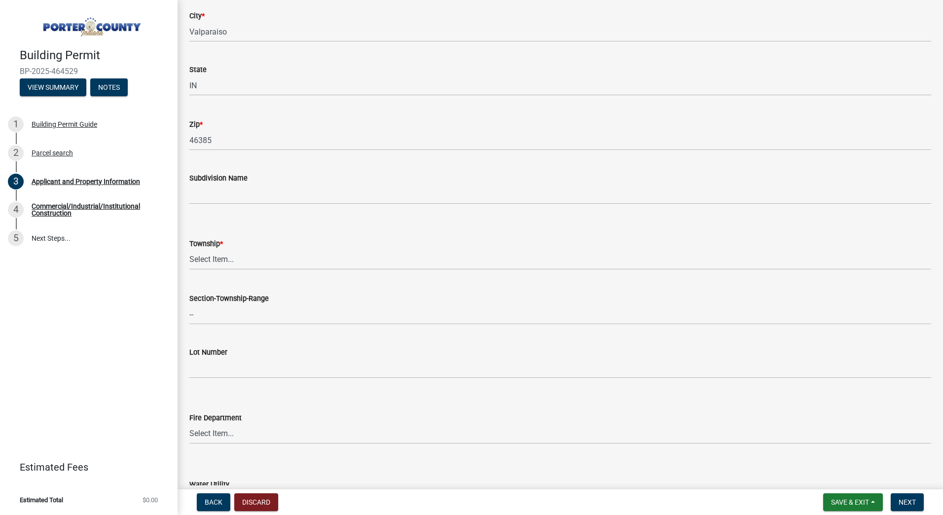
scroll to position [247, 0]
click at [351, 254] on select "Select Item... [PERSON_NAME][GEOGRAPHIC_DATA] [PERSON_NAME][GEOGRAPHIC_DATA] [G…" at bounding box center [560, 256] width 742 height 20
click at [303, 218] on div "Township * Select Item... [PERSON_NAME][GEOGRAPHIC_DATA] [PERSON_NAME][GEOGRAPH…" at bounding box center [560, 237] width 742 height 58
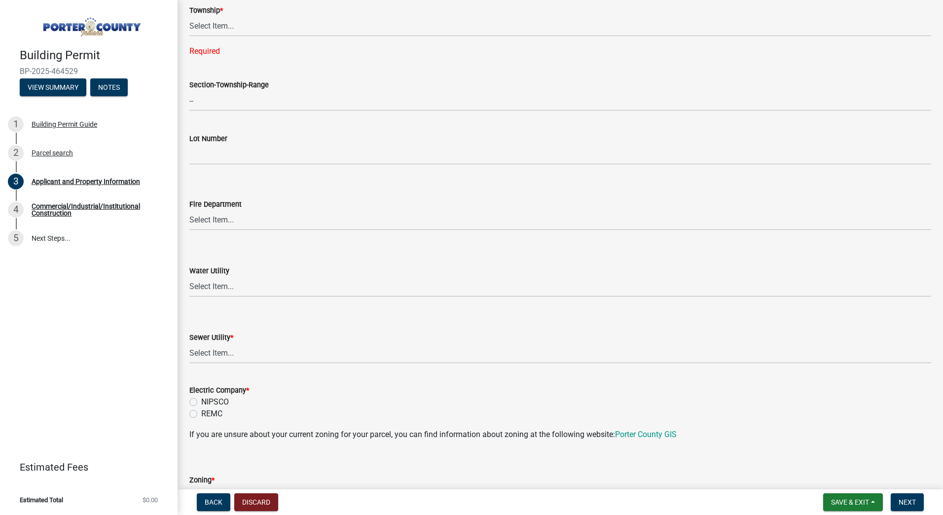
scroll to position [493, 0]
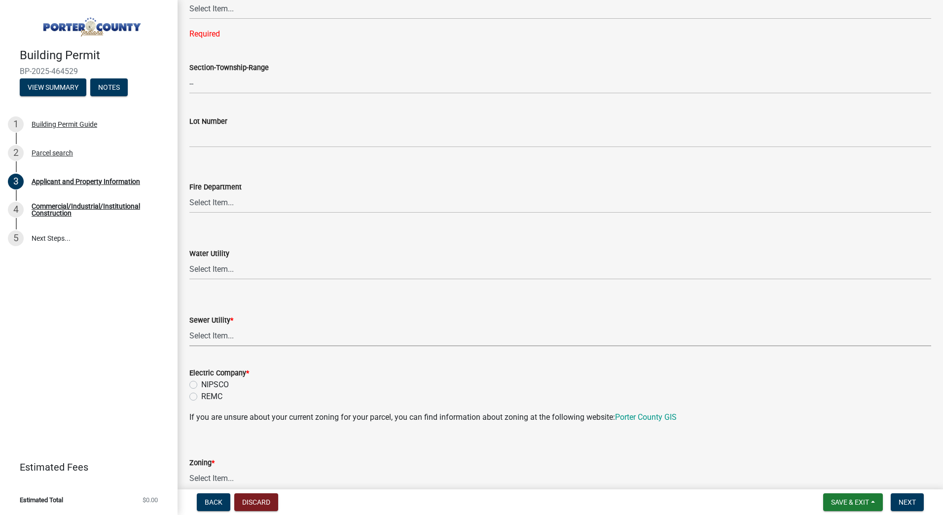
click at [255, 338] on select "Select Item... Aqua [US_STATE] Inc Damon Run Falling Waters Lake Eliza - LEACD …" at bounding box center [560, 336] width 742 height 20
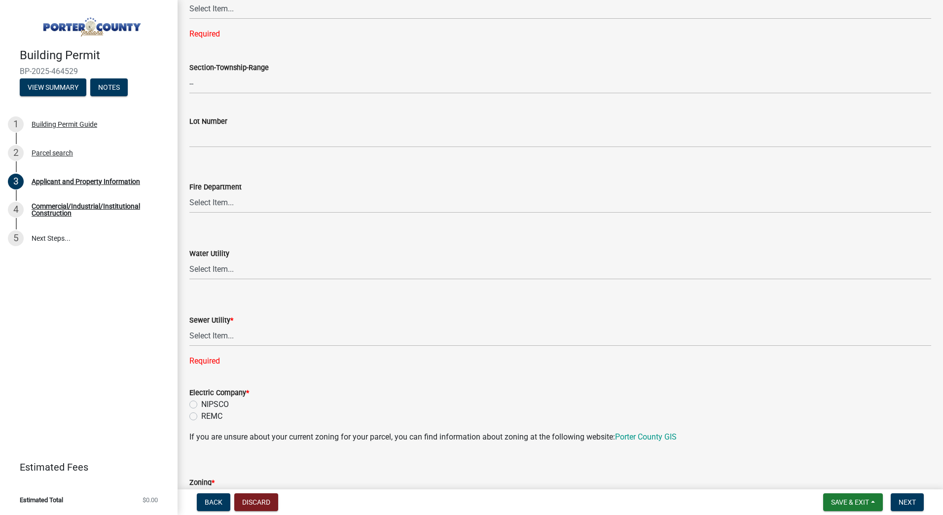
click at [278, 364] on wm-data-entity-input-list "Property Location Information Parcel Number 641232251004000018 Legal Descriptio…" at bounding box center [560, 443] width 742 height 1762
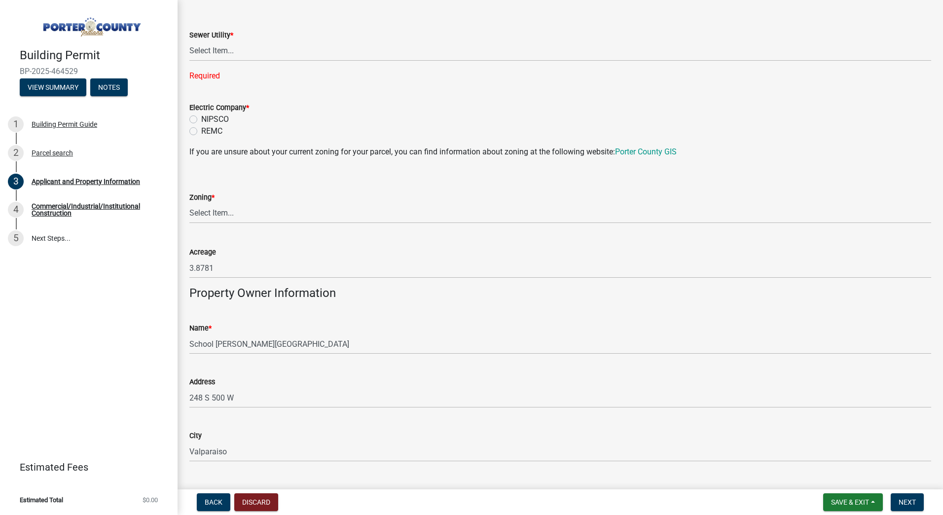
scroll to position [789, 0]
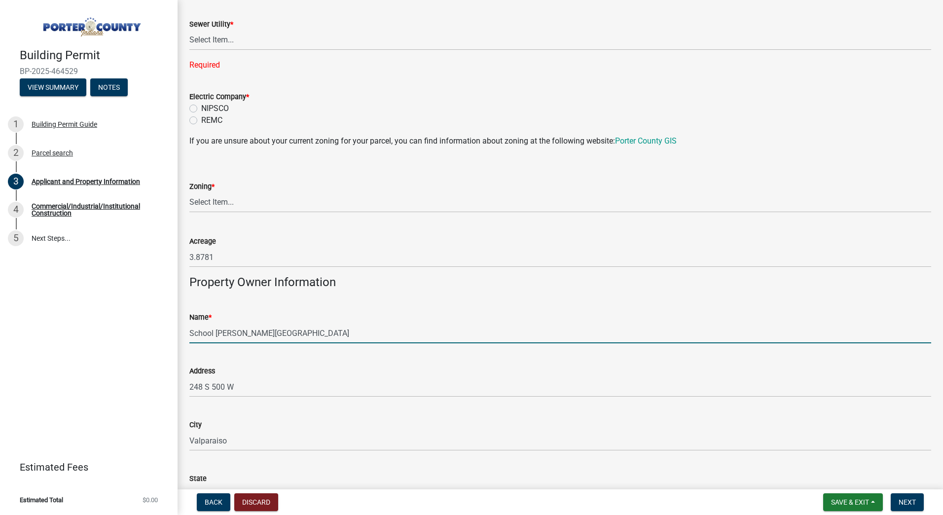
click at [282, 337] on input "School [PERSON_NAME][GEOGRAPHIC_DATA]" at bounding box center [560, 333] width 742 height 20
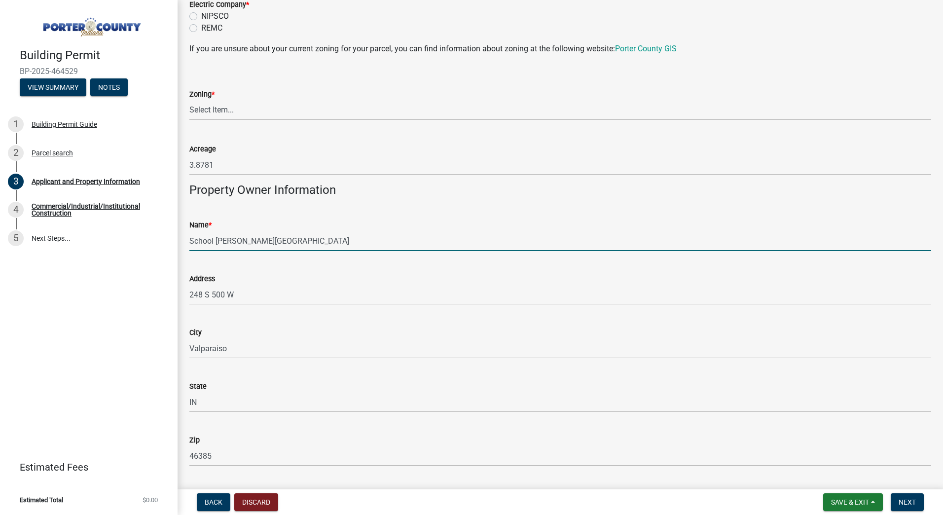
scroll to position [888, 0]
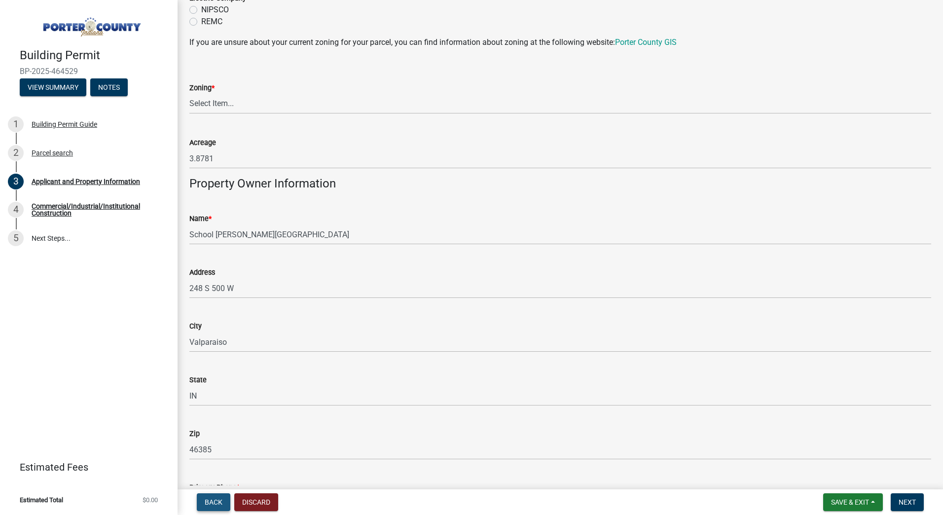
click at [218, 502] on span "Back" at bounding box center [214, 502] width 18 height 8
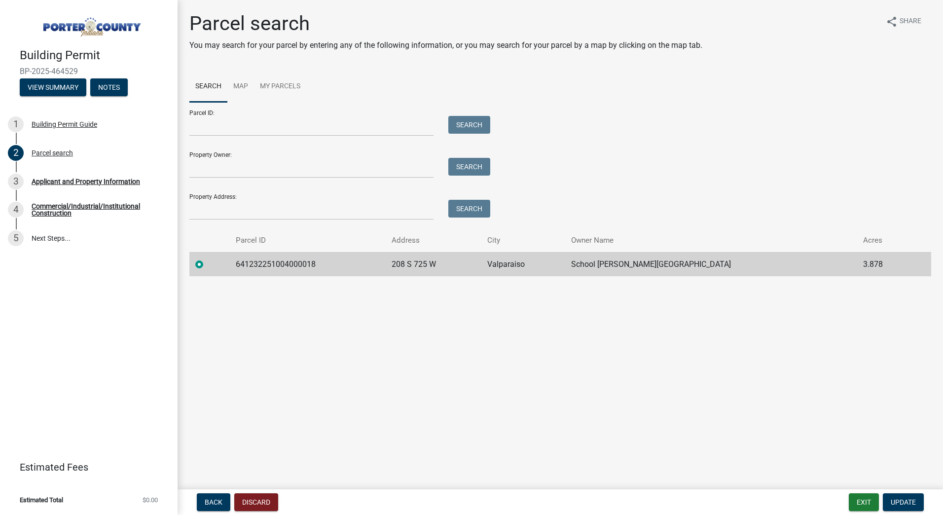
click at [207, 259] on label at bounding box center [207, 259] width 0 height 0
click at [207, 260] on input "radio" at bounding box center [210, 262] width 6 height 6
click at [207, 212] on input "Property Address:" at bounding box center [311, 210] width 244 height 20
type input "208 S 725 W"
click at [448, 200] on button "Search" at bounding box center [469, 209] width 42 height 18
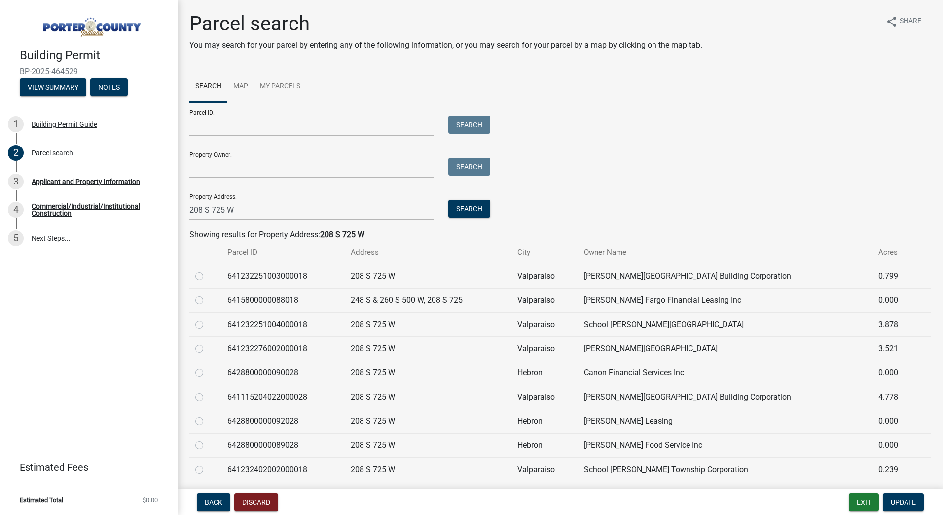
click at [207, 270] on label at bounding box center [207, 270] width 0 height 0
click at [207, 277] on input "radio" at bounding box center [210, 273] width 6 height 6
radio input "true"
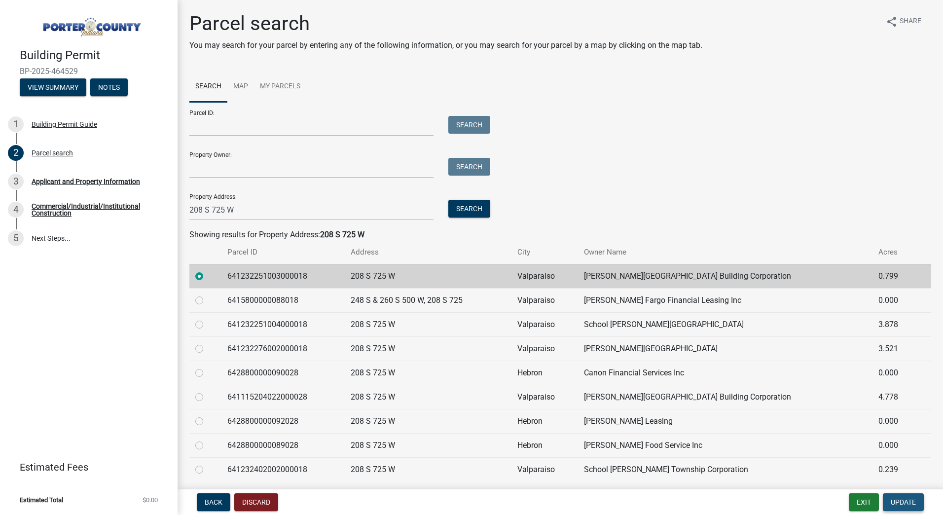
click at [902, 499] on span "Update" at bounding box center [903, 502] width 25 height 8
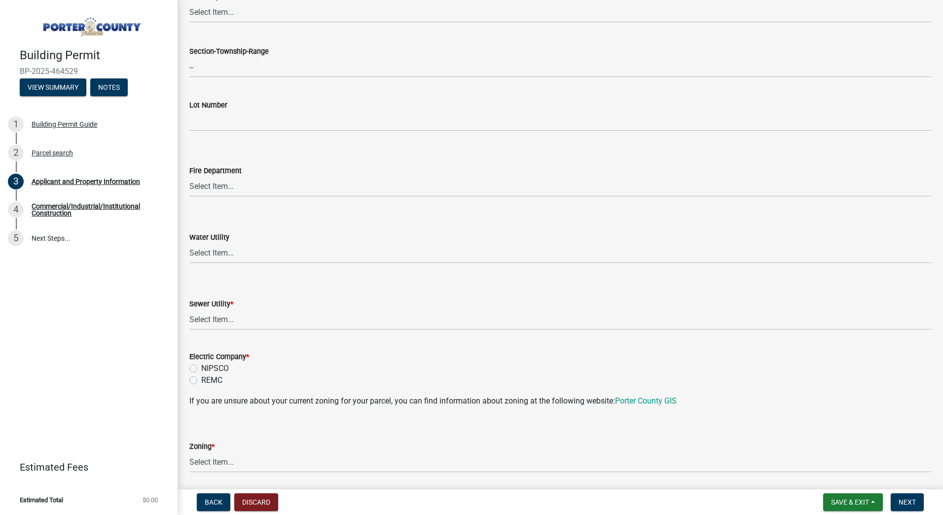
scroll to position [493, 0]
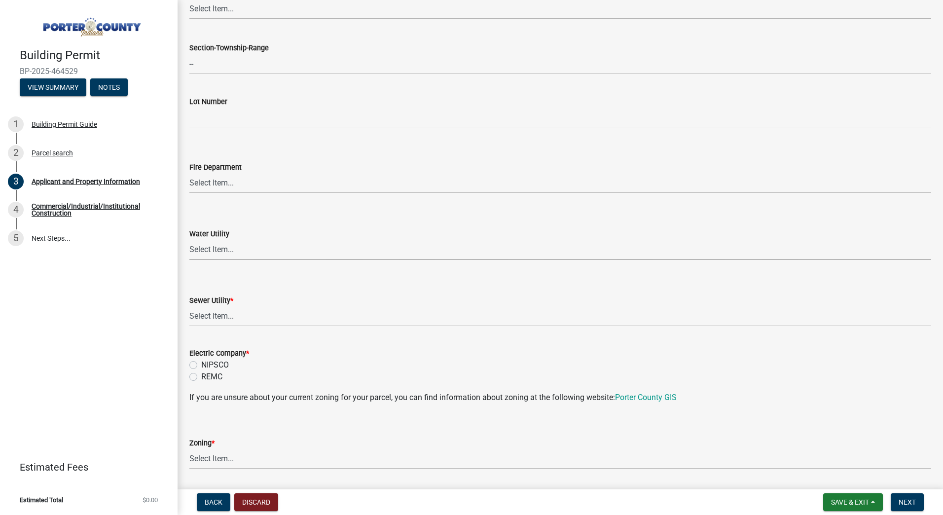
click at [288, 253] on select "Select Item... Aqua [US_STATE] Inc Damon Run [US_STATE] American Water Nature W…" at bounding box center [560, 250] width 742 height 20
click at [275, 217] on form "Water Utility Select Item... Aqua [US_STATE] Inc Damon Run [US_STATE] American …" at bounding box center [560, 238] width 742 height 44
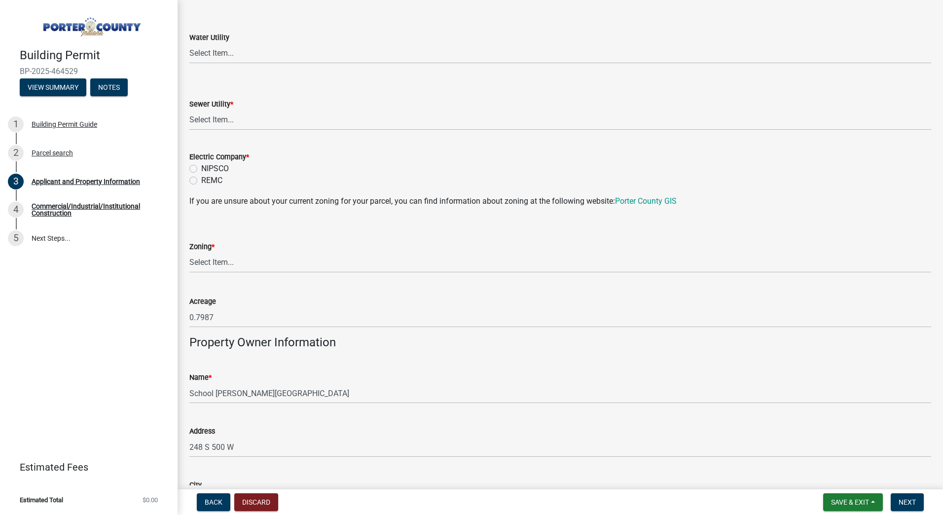
scroll to position [691, 0]
click at [242, 261] on select "Select Item... A1 A2 CH CM CN I1 I2 I3 IN MP OT P1 P2 PUD R1 R2 R3 R4 RL RR" at bounding box center [560, 262] width 742 height 20
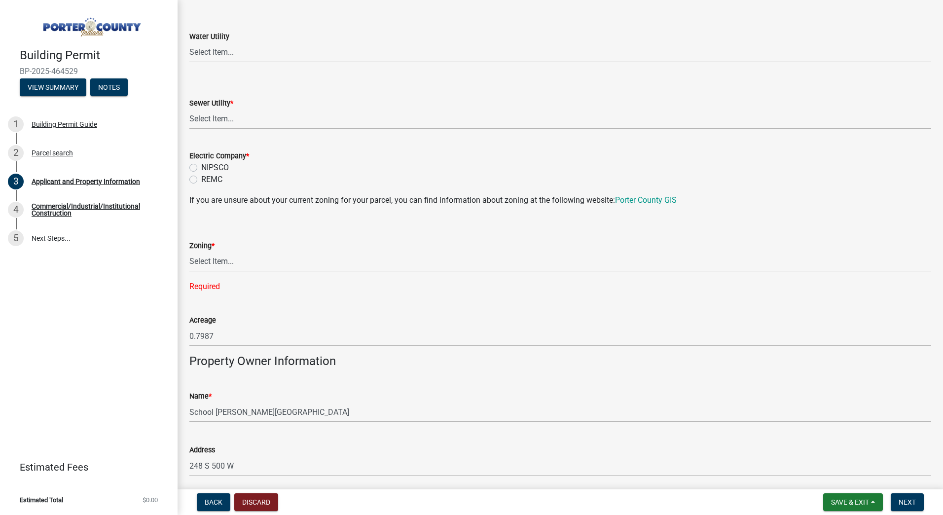
click at [249, 281] on wm-data-entity-input-list "Property Location Information Parcel Number 641232251004000018 Legal Descriptio…" at bounding box center [560, 236] width 742 height 1742
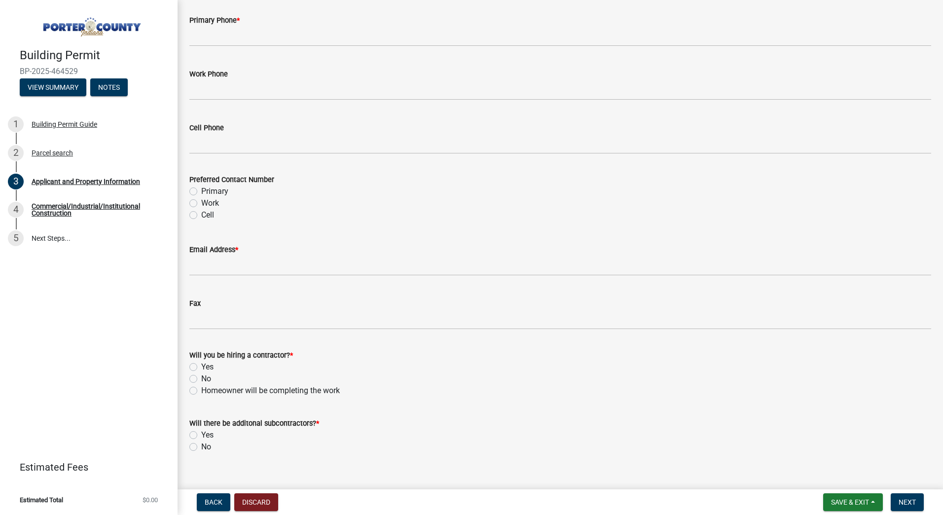
scroll to position [1350, 0]
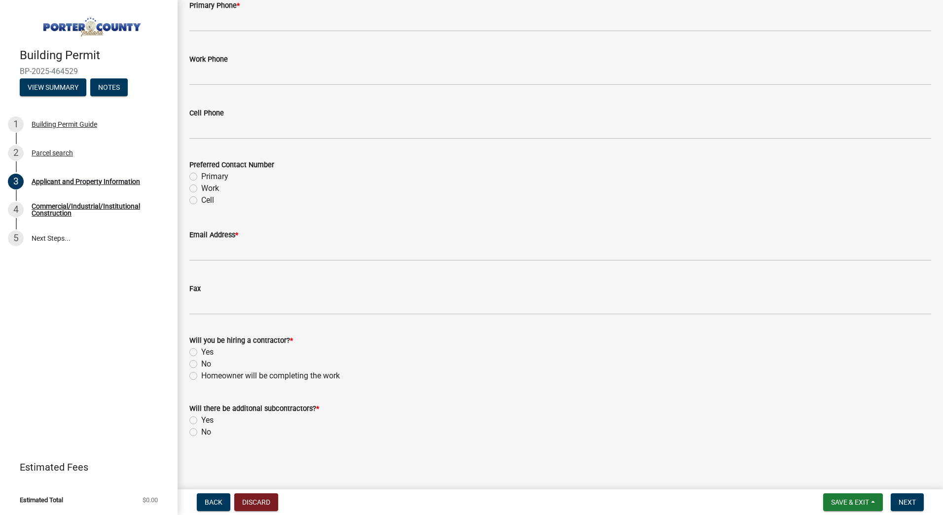
click at [200, 361] on div "No" at bounding box center [560, 364] width 742 height 12
click at [201, 362] on label "No" at bounding box center [206, 364] width 10 height 12
click at [201, 362] on input "No" at bounding box center [204, 361] width 6 height 6
radio input "true"
click at [201, 431] on label "No" at bounding box center [206, 432] width 10 height 12
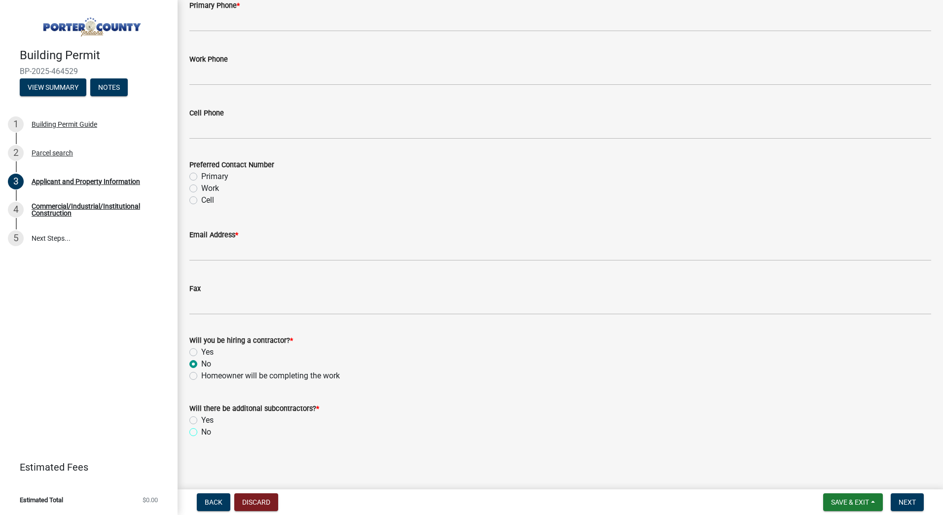
click at [201, 431] on input "No" at bounding box center [204, 429] width 6 height 6
radio input "true"
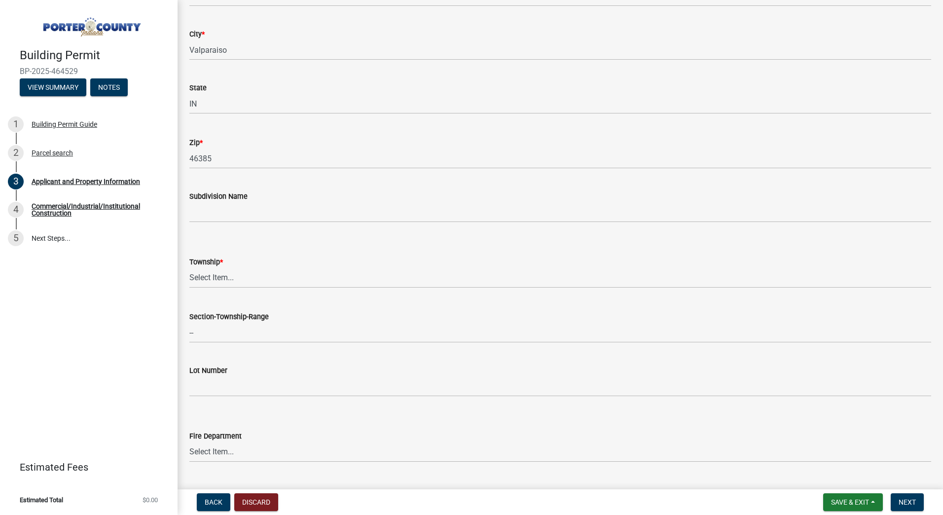
scroll to position [247, 0]
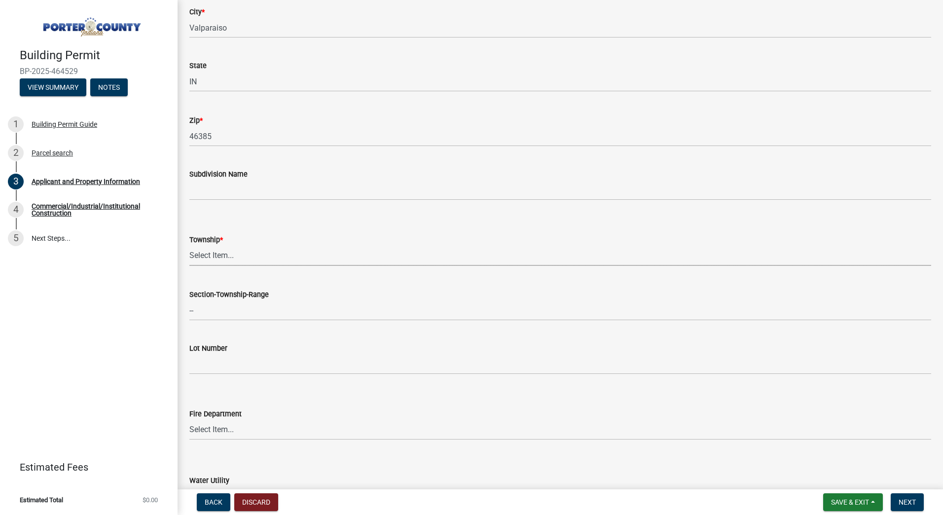
click at [258, 256] on select "Select Item... [PERSON_NAME][GEOGRAPHIC_DATA] [PERSON_NAME][GEOGRAPHIC_DATA] [G…" at bounding box center [560, 256] width 742 height 20
click at [215, 262] on select "Select Item... [PERSON_NAME][GEOGRAPHIC_DATA] [PERSON_NAME][GEOGRAPHIC_DATA] [G…" at bounding box center [560, 256] width 742 height 20
click at [90, 332] on div "Building Permit BP-2025-464529 View Summary Notes 1 Building Permit Guide 2 Par…" at bounding box center [89, 257] width 178 height 515
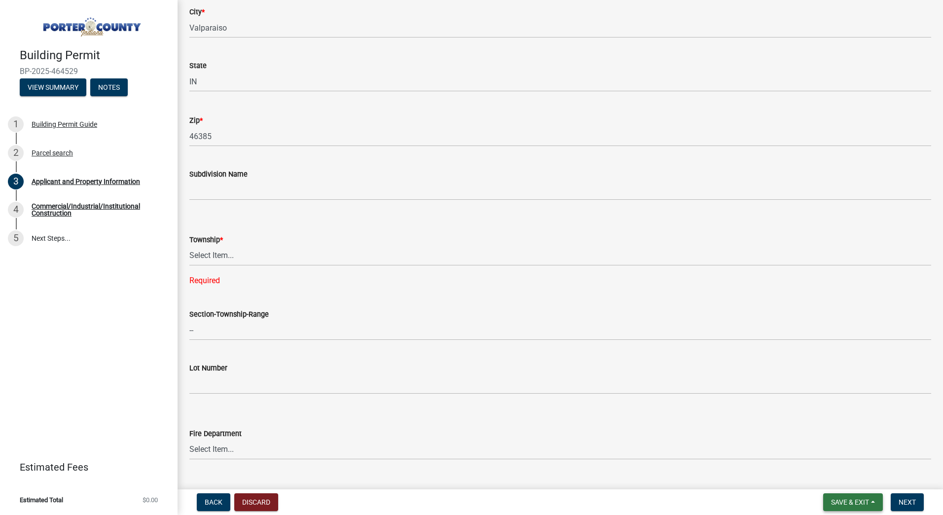
click at [843, 500] on span "Save & Exit" at bounding box center [850, 502] width 38 height 8
click at [840, 475] on button "Save & Exit" at bounding box center [843, 477] width 79 height 24
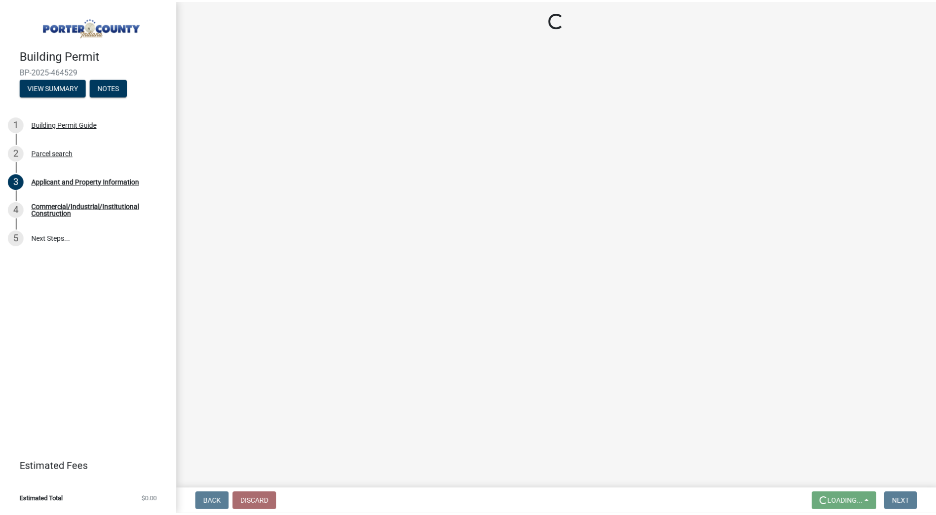
scroll to position [0, 0]
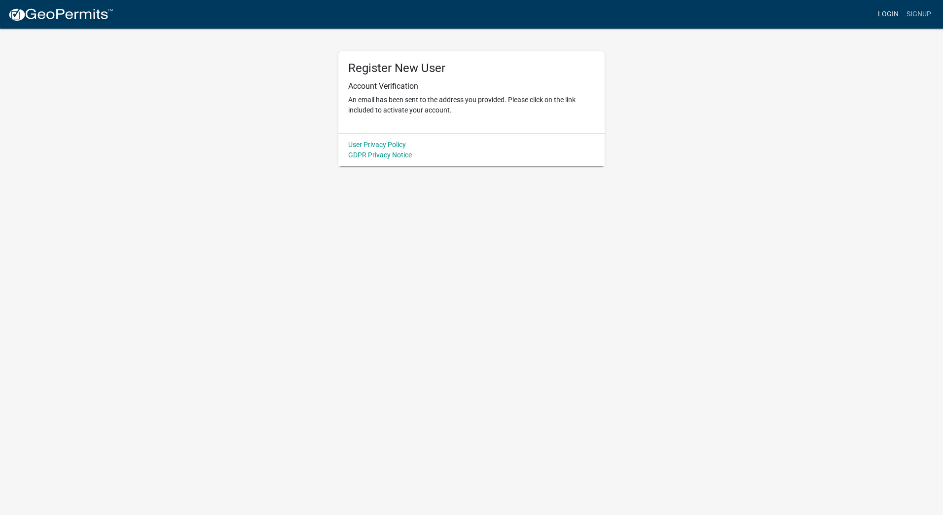
click at [887, 20] on link "Login" at bounding box center [888, 14] width 29 height 19
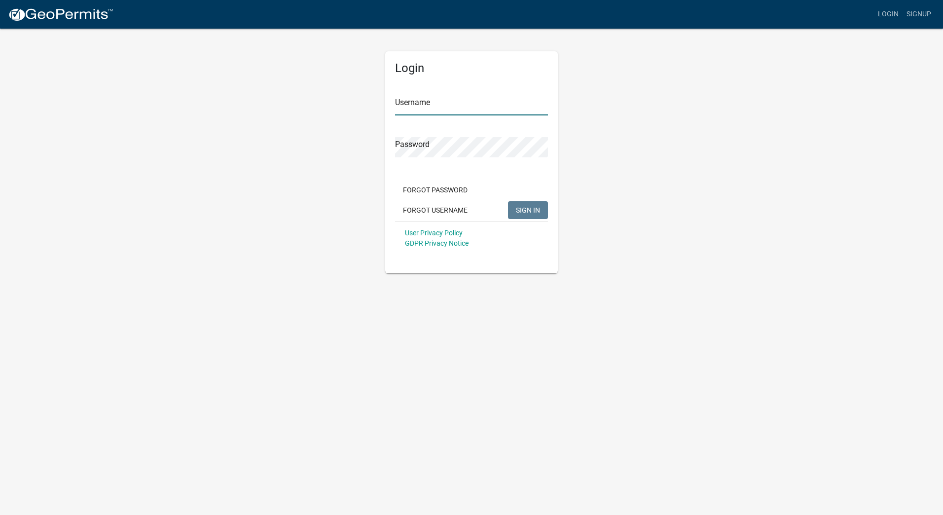
type input "[PERSON_NAME][EMAIL_ADDRESS][DOMAIN_NAME]"
